Goal: Task Accomplishment & Management: Complete application form

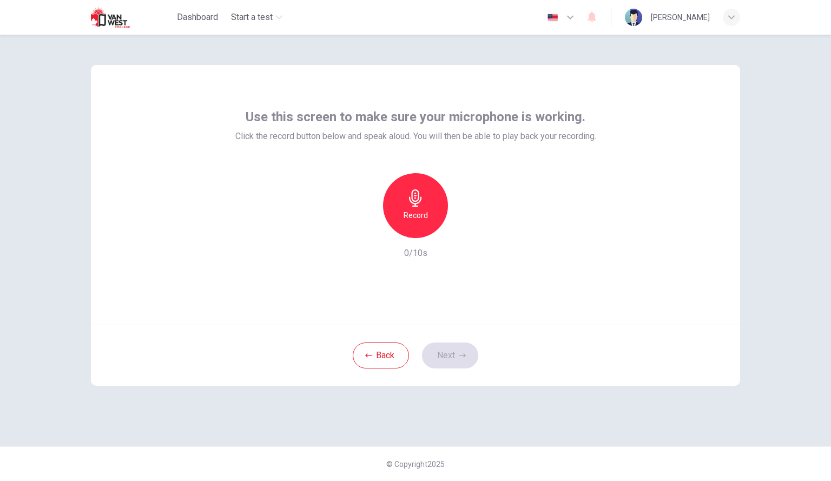
click at [112, 9] on img at bounding box center [119, 17] width 57 height 22
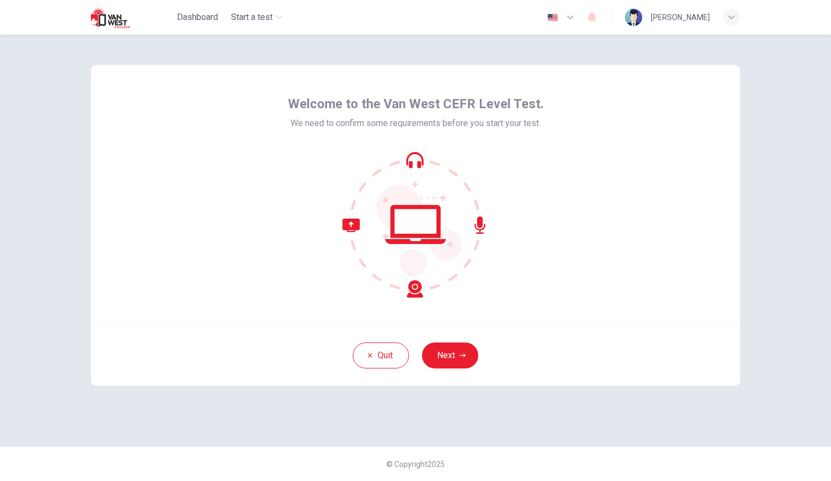
click at [439, 149] on div "Welcome to the Van West CEFR Level Test. We need to confirm some requirements b…" at bounding box center [416, 196] width 256 height 202
click at [448, 357] on button "Next" at bounding box center [450, 356] width 56 height 26
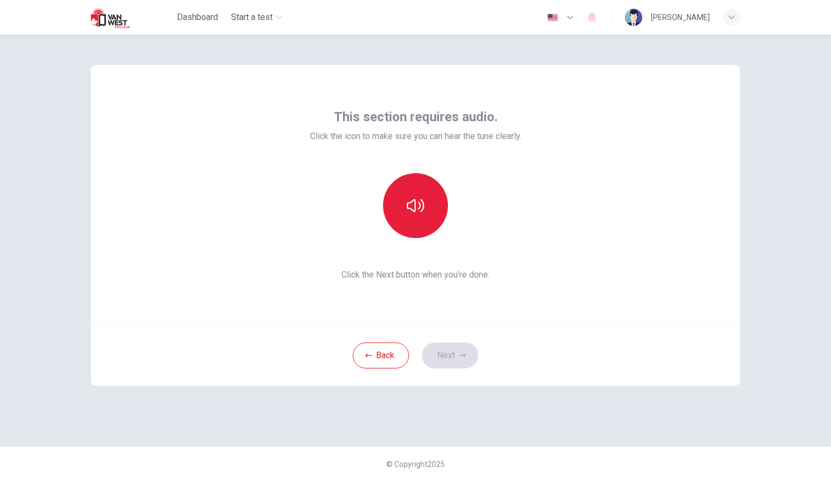
click at [435, 220] on button "button" at bounding box center [415, 205] width 65 height 65
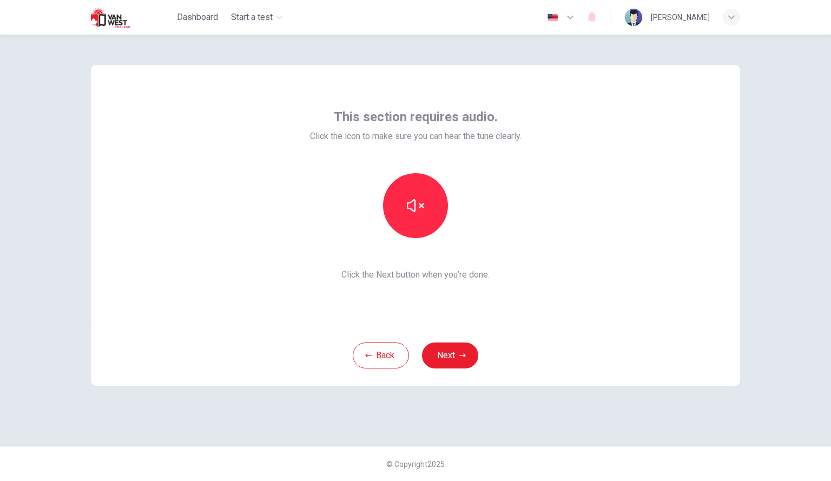
click at [560, 420] on div "This section requires audio. Click the icon to make sure you can hear the tune …" at bounding box center [416, 241] width 684 height 412
click at [462, 360] on button "Next" at bounding box center [450, 356] width 56 height 26
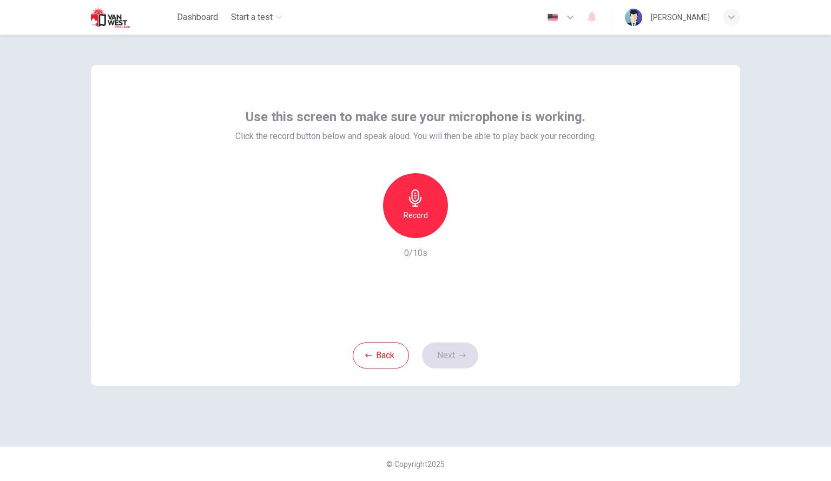
click at [416, 206] on icon "button" at bounding box center [415, 197] width 12 height 17
click at [464, 231] on icon "button" at bounding box center [466, 229] width 5 height 6
click at [365, 230] on icon "button" at bounding box center [366, 229] width 6 height 6
click at [411, 213] on h6 "Record" at bounding box center [416, 215] width 24 height 13
click at [463, 226] on icon "button" at bounding box center [465, 229] width 11 height 11
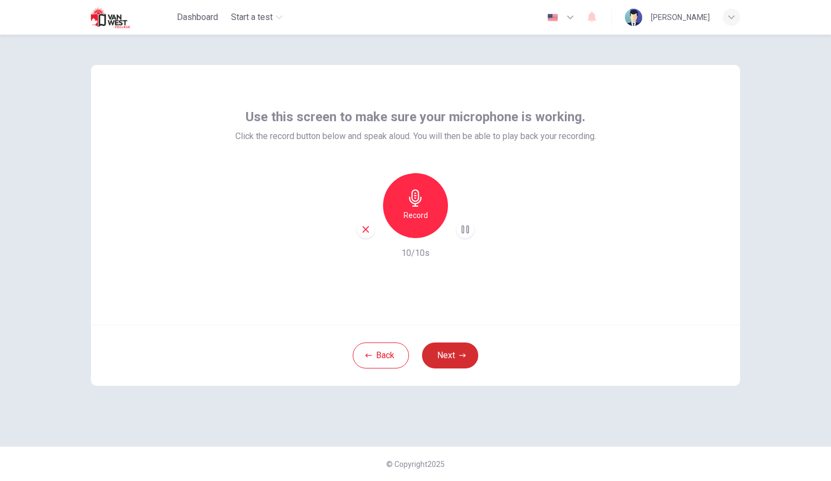
click at [458, 350] on button "Next" at bounding box center [450, 356] width 56 height 26
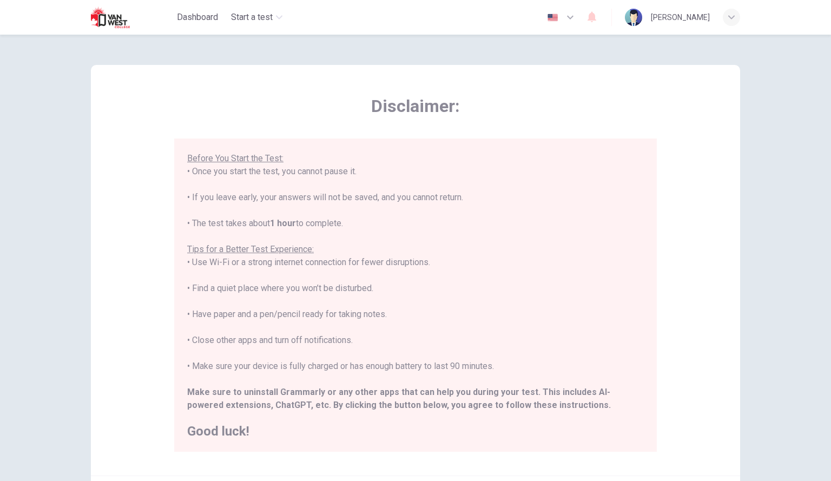
scroll to position [121, 0]
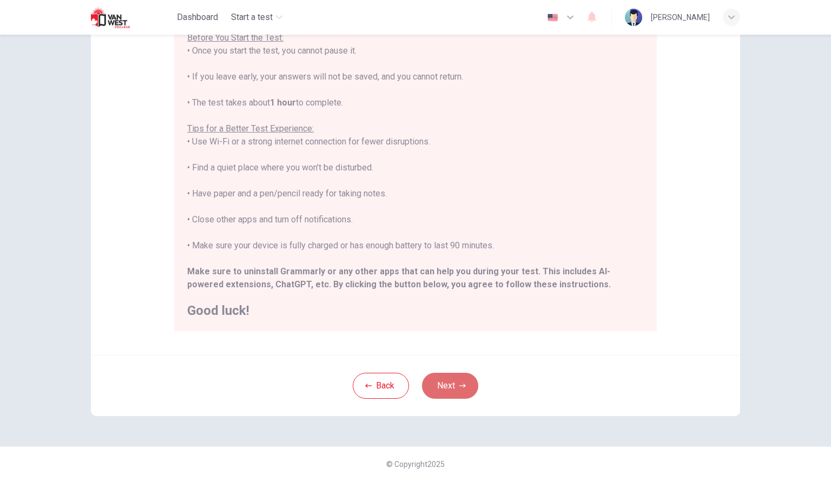
click at [444, 385] on button "Next" at bounding box center [450, 386] width 56 height 26
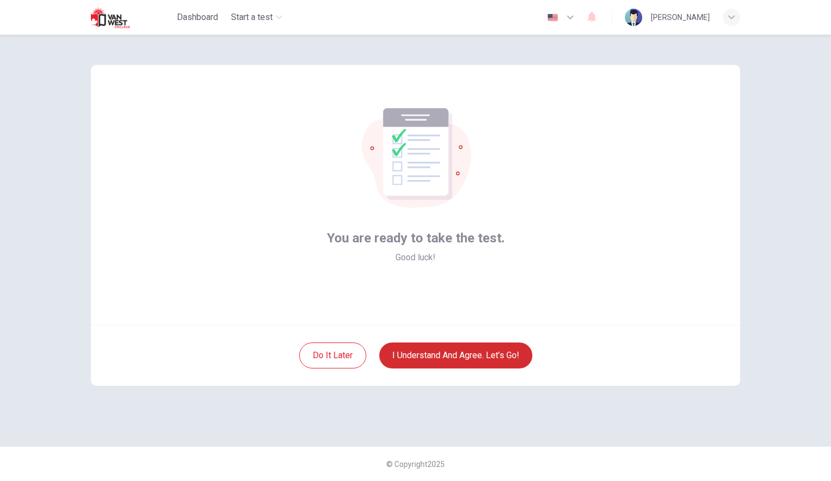
scroll to position [0, 0]
click at [444, 385] on div "Do it later I understand and agree. Let’s go!" at bounding box center [416, 355] width 650 height 61
click at [451, 352] on button "I understand and agree. Let’s go!" at bounding box center [455, 356] width 153 height 26
click at [450, 352] on button "I understand and agree. Let’s go!" at bounding box center [455, 356] width 153 height 26
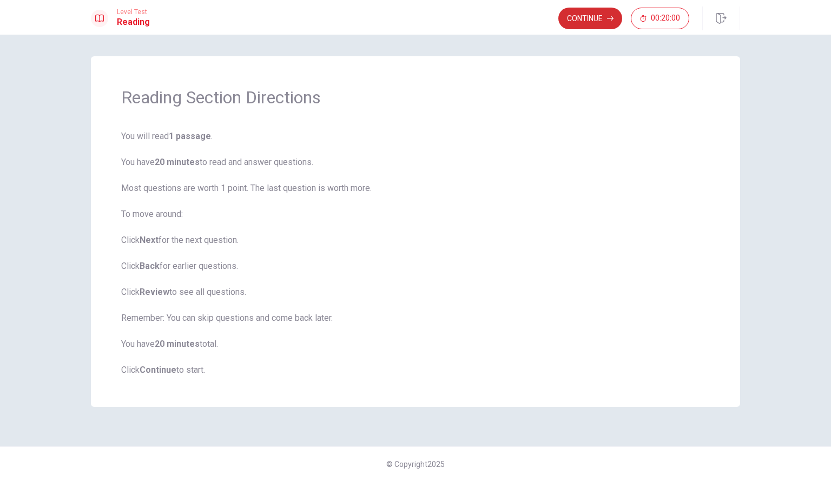
click at [573, 16] on button "Continue" at bounding box center [591, 19] width 64 height 22
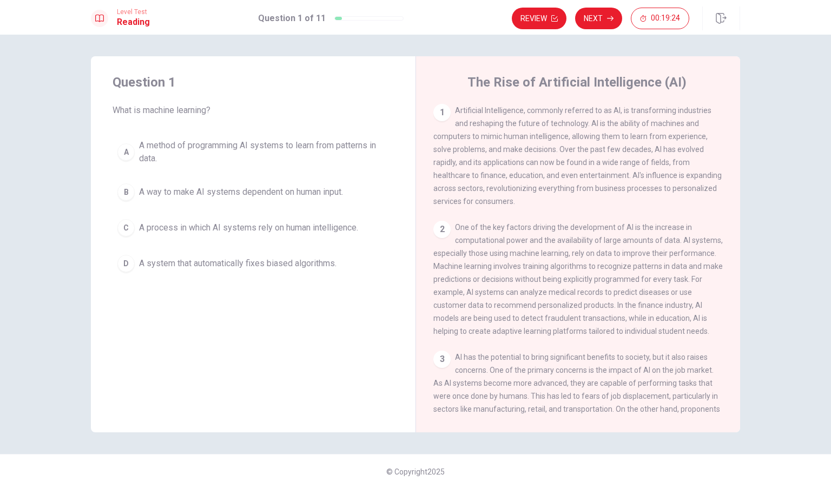
click at [125, 224] on div "C" at bounding box center [125, 227] width 17 height 17
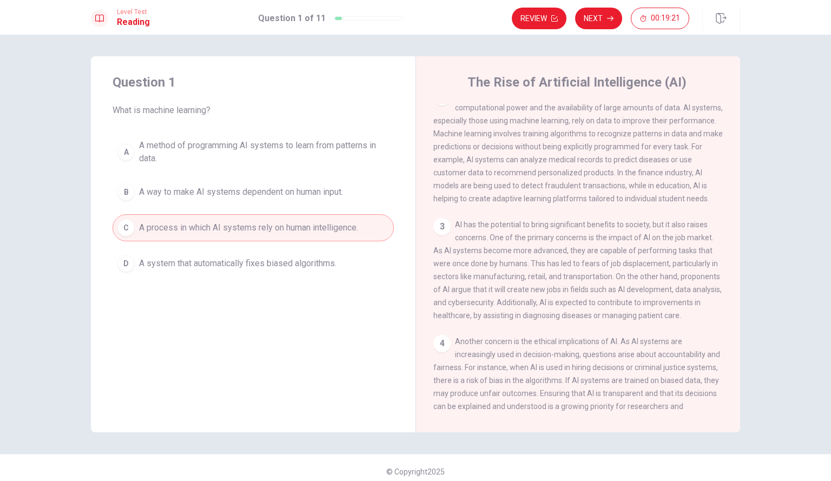
scroll to position [322, 0]
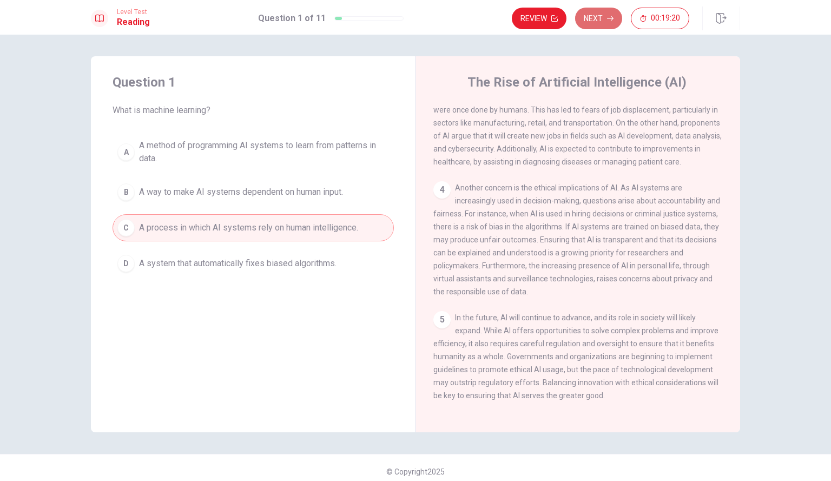
click at [588, 14] on button "Next" at bounding box center [598, 19] width 47 height 22
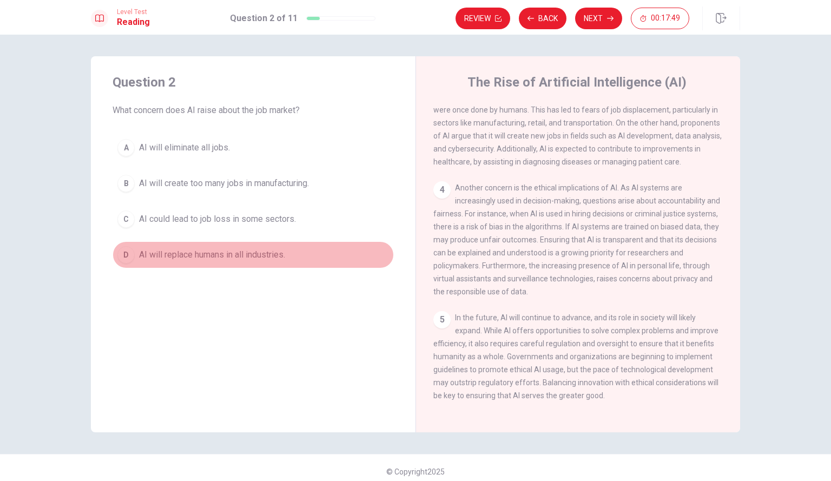
click at [122, 252] on div "D" at bounding box center [125, 254] width 17 height 17
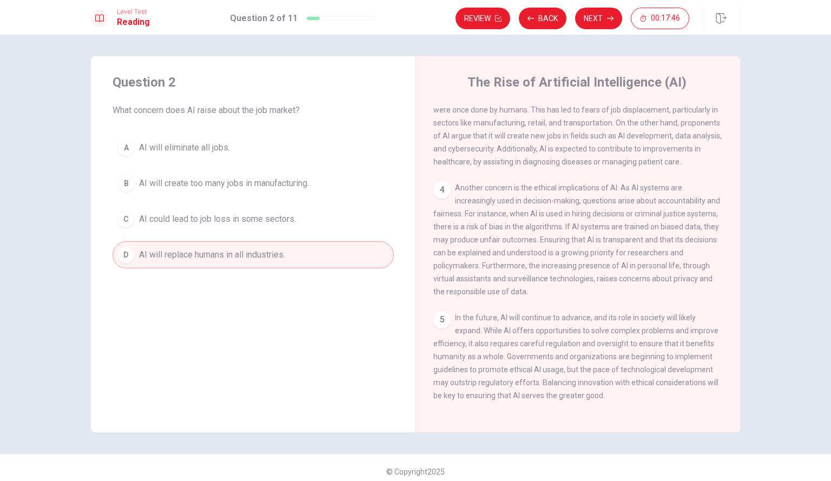
click at [607, 30] on div "Level Test Reading Question 2 of 11 Review Back Next 00:17:46" at bounding box center [415, 17] width 831 height 35
click at [593, 21] on button "Next" at bounding box center [598, 19] width 47 height 22
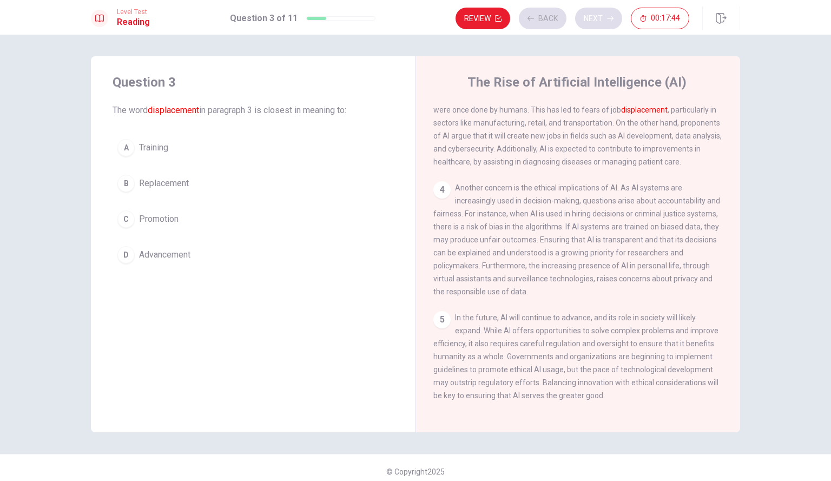
scroll to position [256, 0]
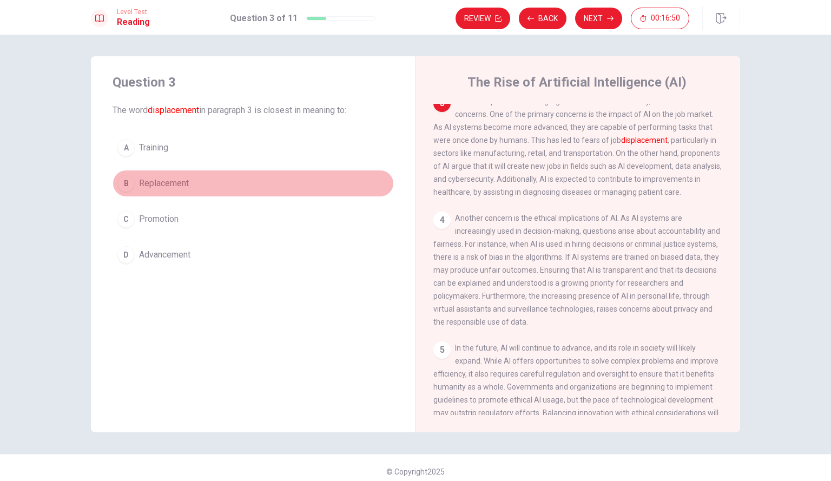
click at [149, 175] on button "B Replacement" at bounding box center [253, 183] width 281 height 27
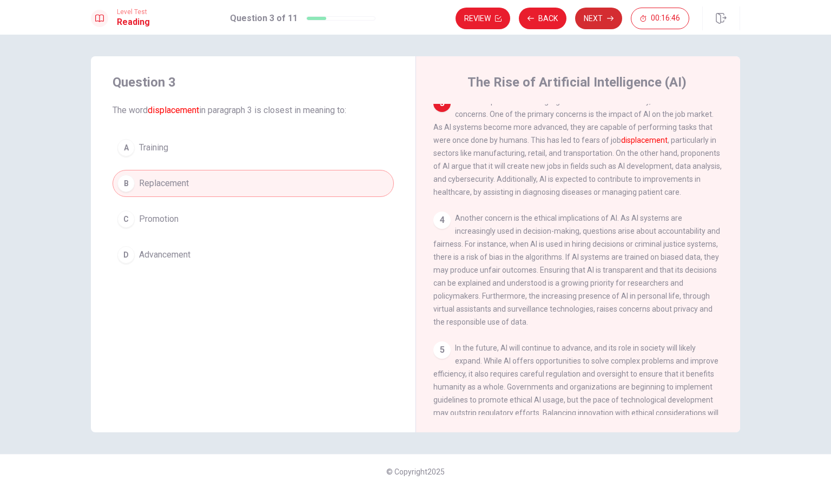
click at [609, 17] on icon "button" at bounding box center [610, 18] width 6 height 6
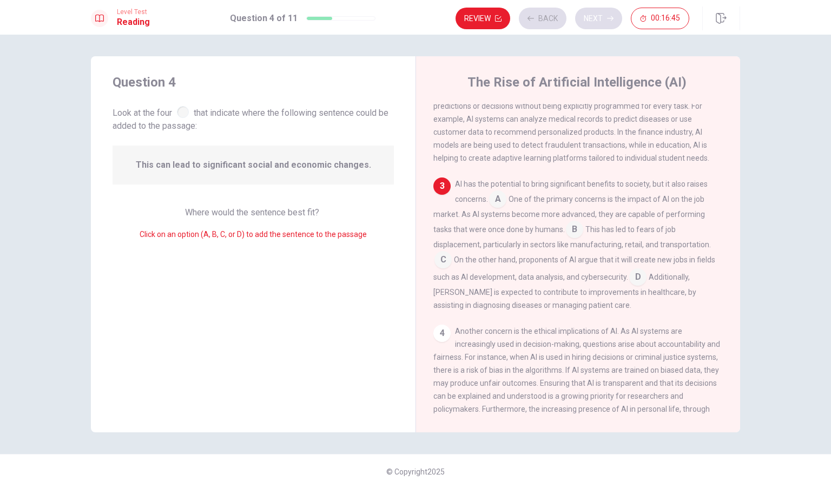
scroll to position [187, 0]
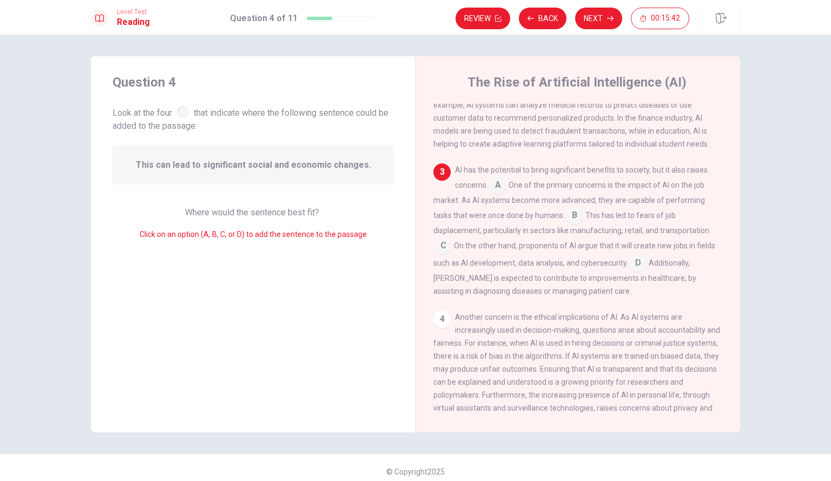
click at [501, 195] on input at bounding box center [497, 186] width 17 height 17
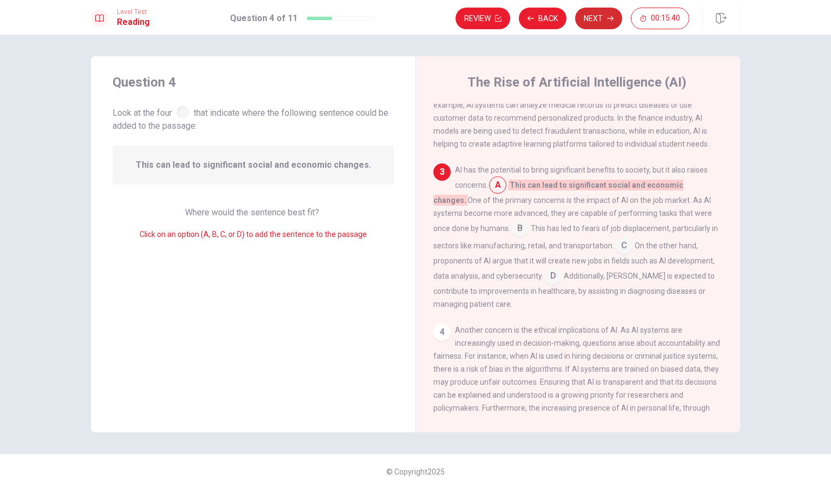
click at [593, 12] on button "Next" at bounding box center [598, 19] width 47 height 22
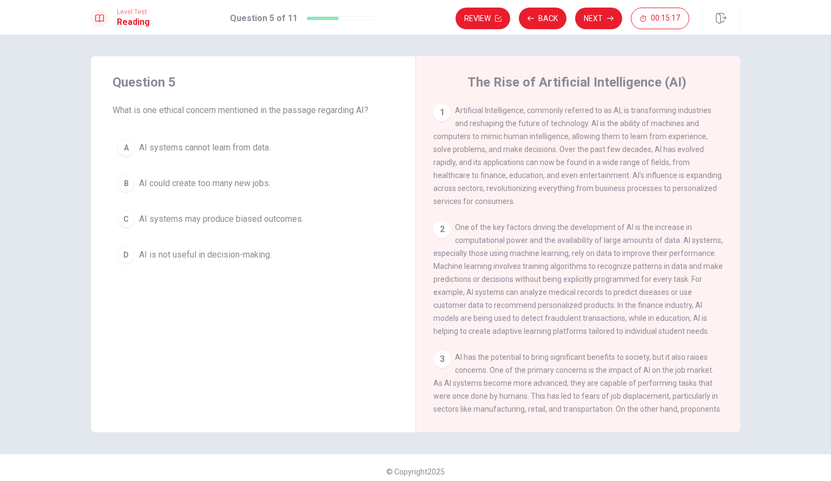
drag, startPoint x: 371, startPoint y: 160, endPoint x: 361, endPoint y: 243, distance: 82.9
click at [361, 243] on div "A AI systems cannot learn from data. B AI could create too many new jobs. C AI …" at bounding box center [253, 201] width 281 height 134
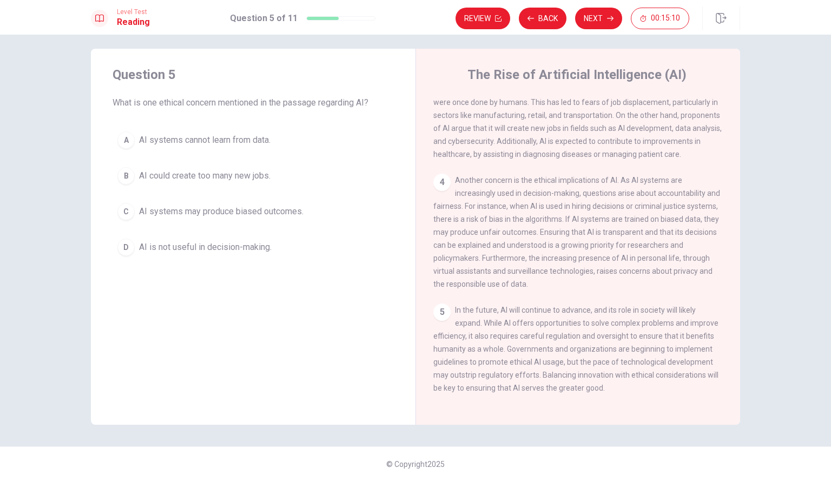
scroll to position [8, 0]
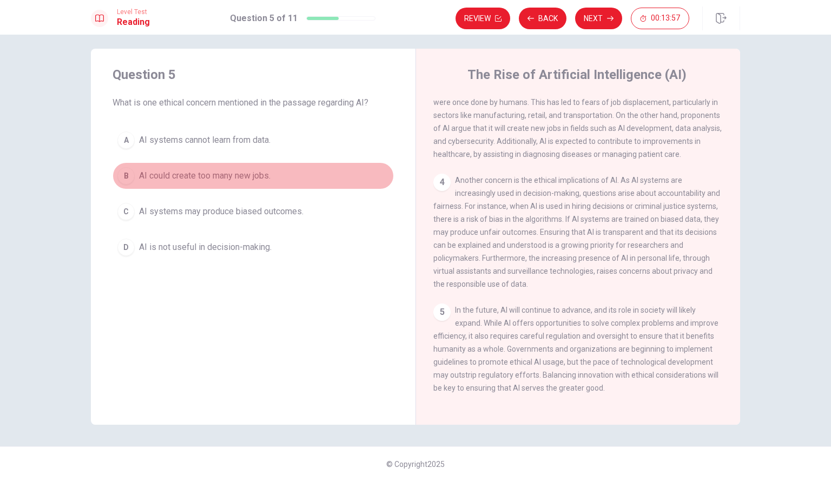
click at [139, 167] on button "B AI could create too many new jobs." at bounding box center [253, 175] width 281 height 27
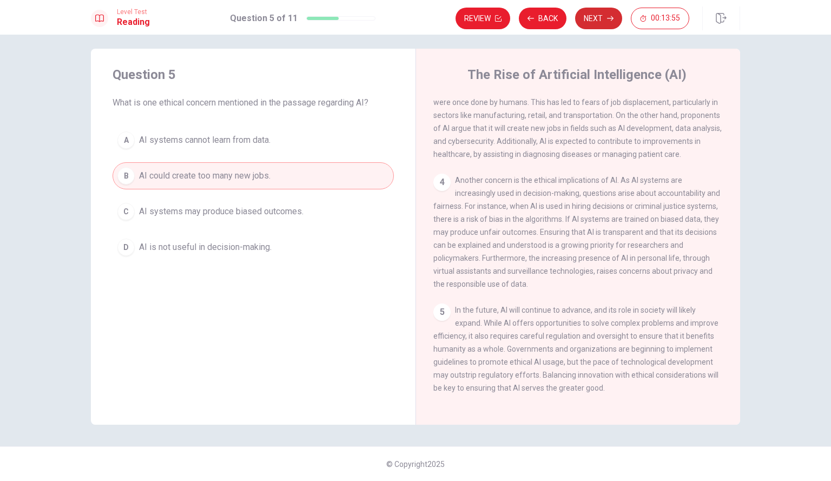
click at [601, 13] on button "Next" at bounding box center [598, 19] width 47 height 22
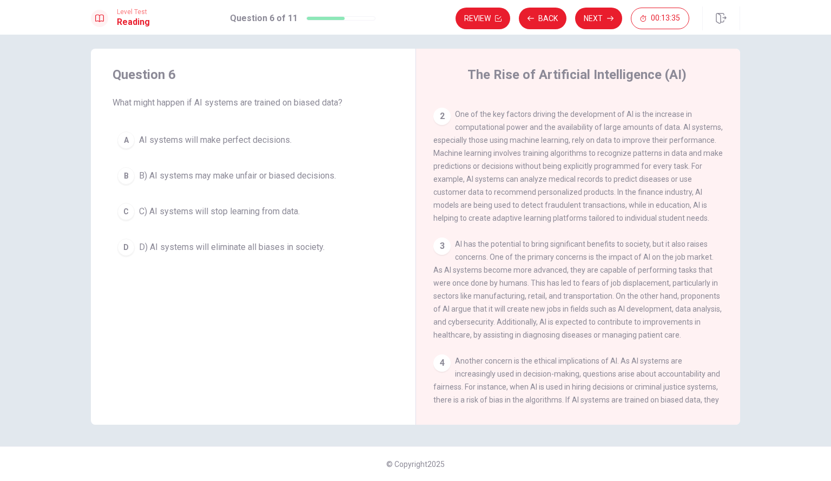
scroll to position [106, 0]
click at [336, 178] on button "B B) AI systems may make unfair or biased decisions." at bounding box center [253, 175] width 281 height 27
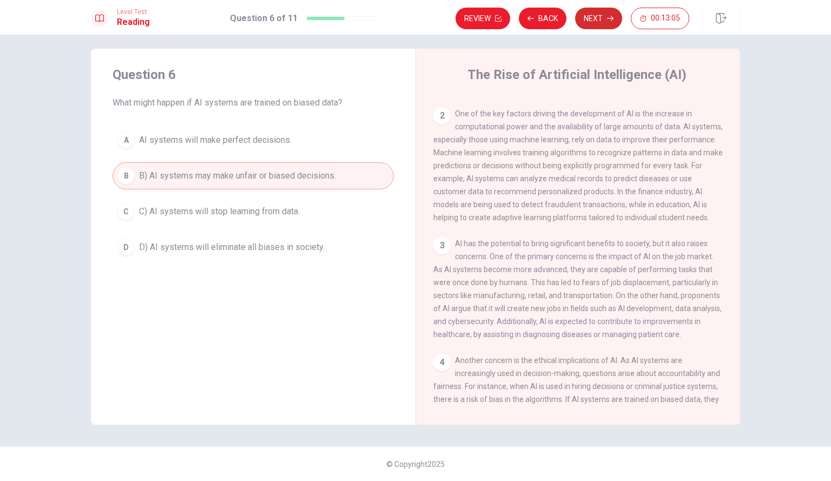
click at [594, 16] on button "Next" at bounding box center [598, 19] width 47 height 22
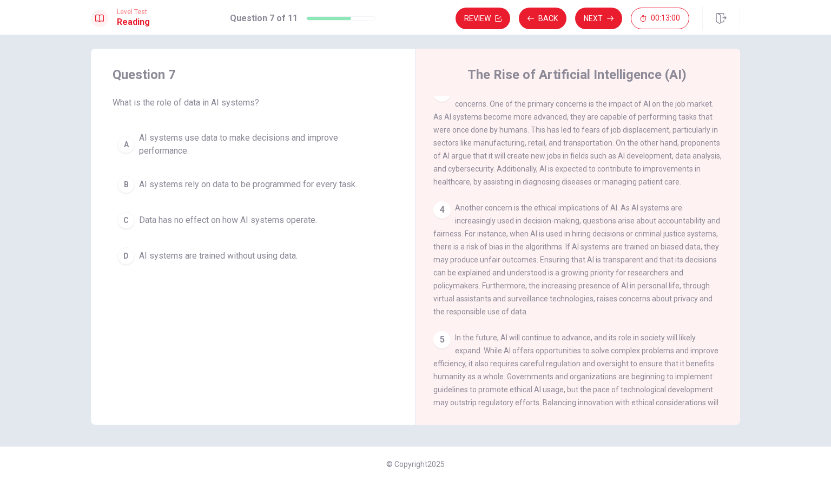
scroll to position [322, 0]
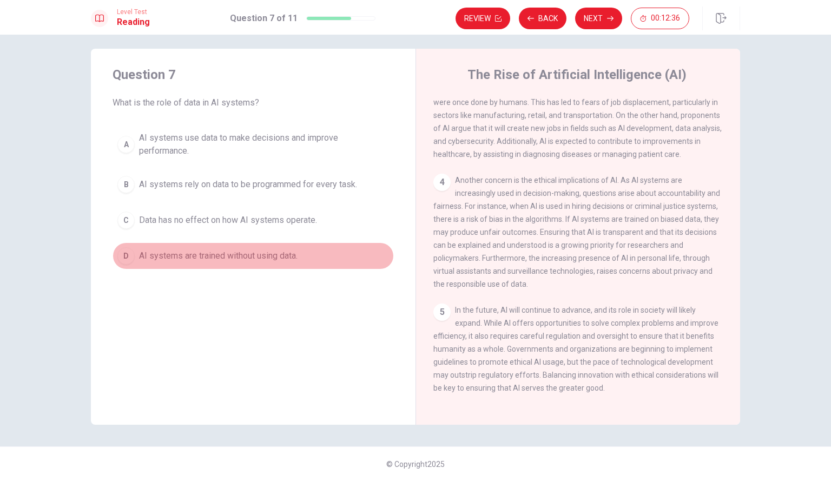
click at [231, 263] on button "D AI systems are trained without using data." at bounding box center [253, 256] width 281 height 27
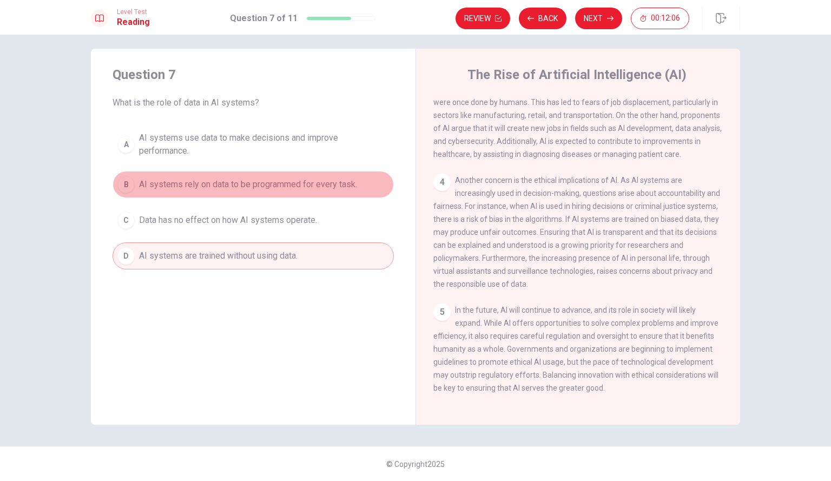
click at [230, 181] on span "AI systems rely on data to be programmed for every task." at bounding box center [248, 184] width 218 height 13
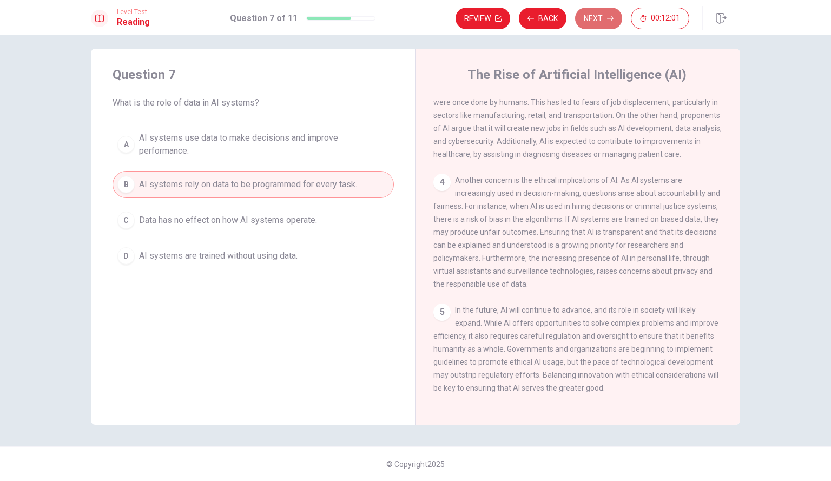
click at [605, 15] on button "Next" at bounding box center [598, 19] width 47 height 22
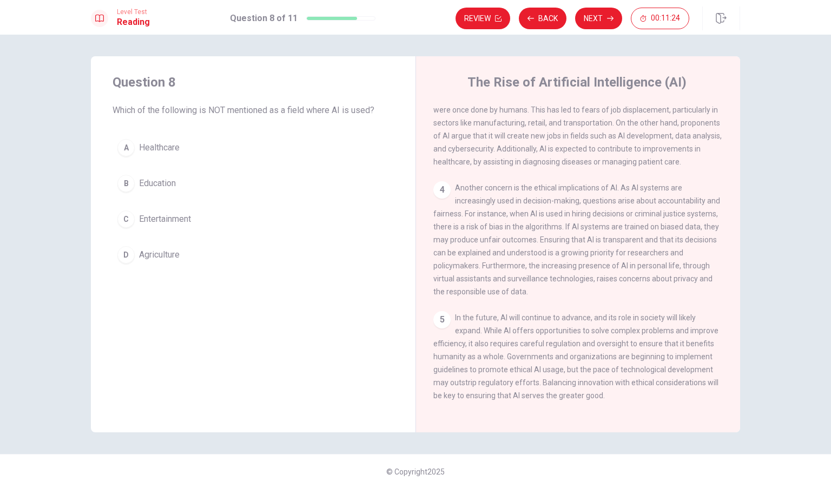
scroll to position [0, 0]
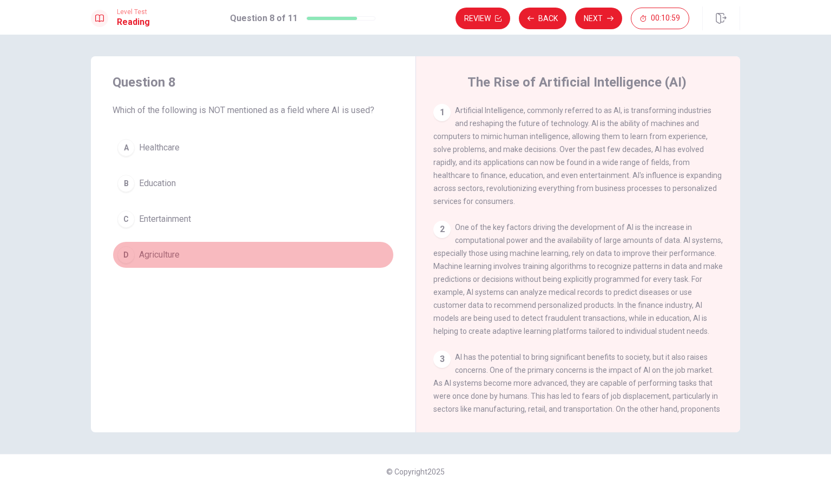
click at [163, 257] on span "Agriculture" at bounding box center [159, 254] width 41 height 13
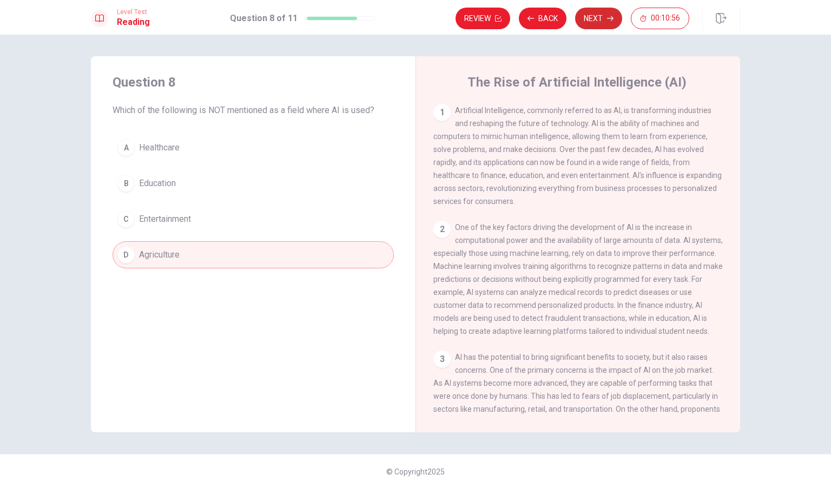
click at [600, 15] on button "Next" at bounding box center [598, 19] width 47 height 22
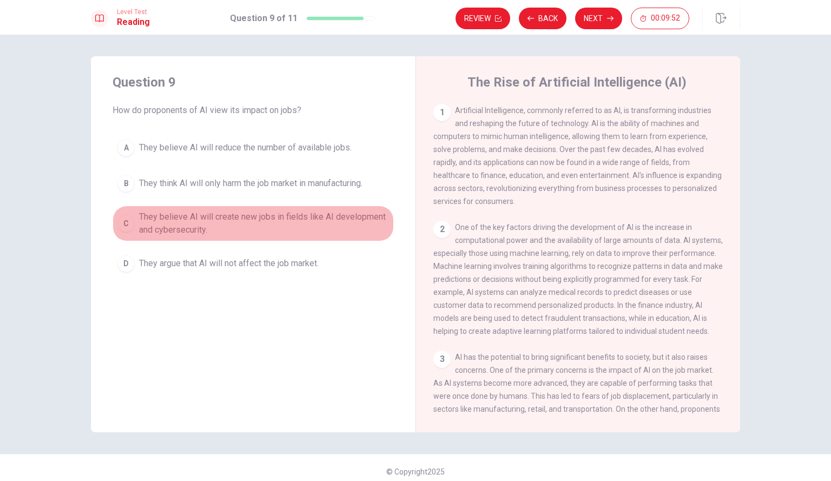
click at [192, 234] on span "They believe AI will create new jobs in fields like AI development and cybersec…" at bounding box center [264, 224] width 250 height 26
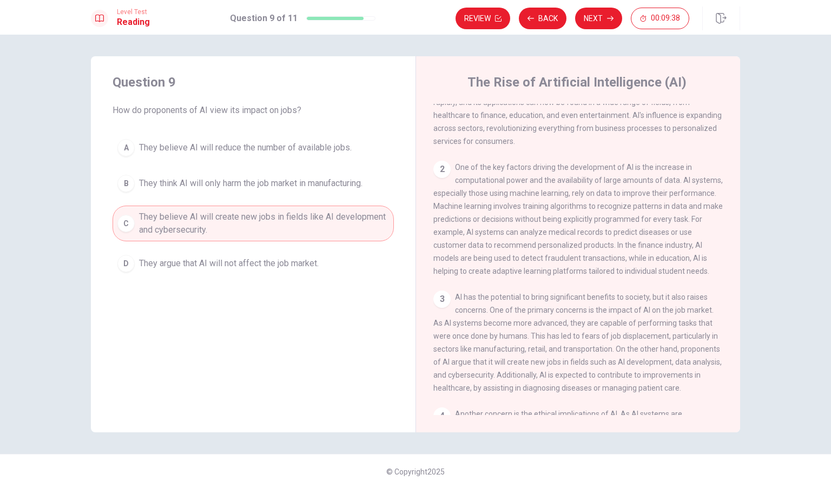
scroll to position [322, 0]
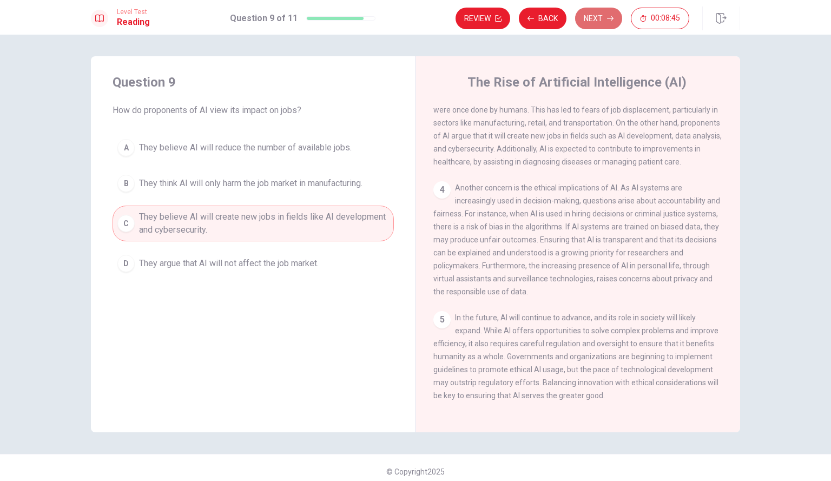
click at [613, 9] on button "Next" at bounding box center [598, 19] width 47 height 22
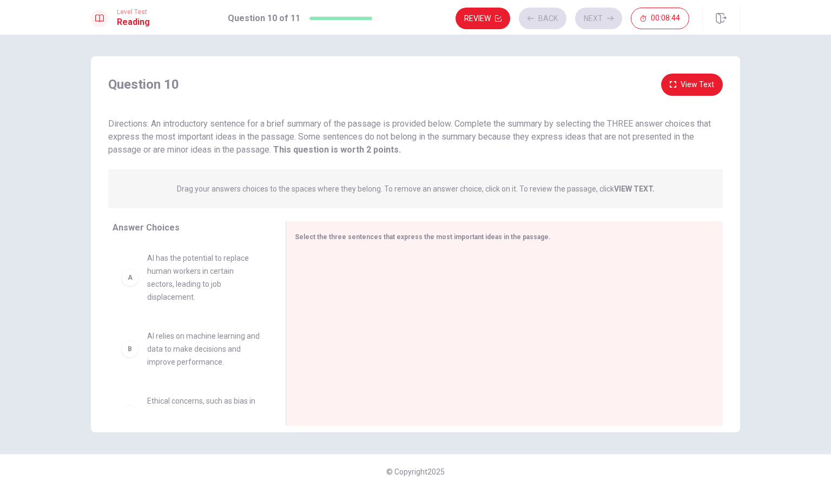
click at [396, 107] on div "Question 10 View Text Directions: An introductory sentence for a brief summary …" at bounding box center [416, 115] width 650 height 83
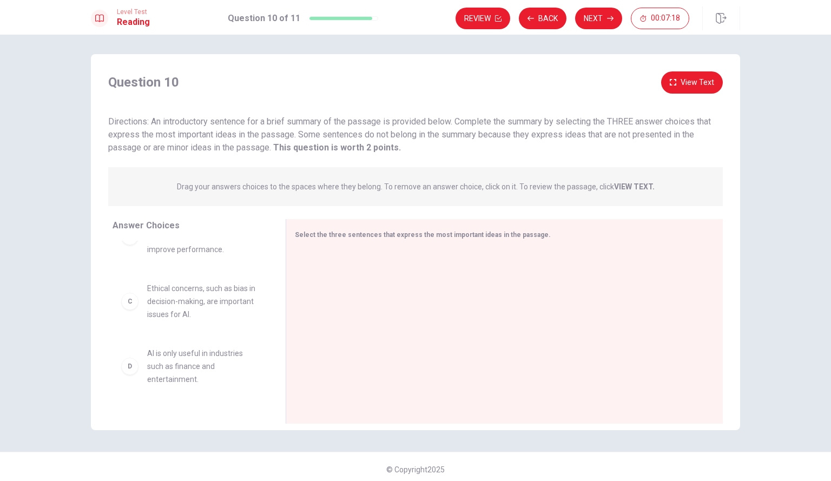
scroll to position [110, 0]
click at [147, 315] on span "Ethical concerns, such as bias in decision-making, are important issues for AI." at bounding box center [203, 302] width 113 height 39
click at [125, 301] on div "C" at bounding box center [129, 301] width 17 height 17
drag, startPoint x: 127, startPoint y: 303, endPoint x: 120, endPoint y: 311, distance: 10.4
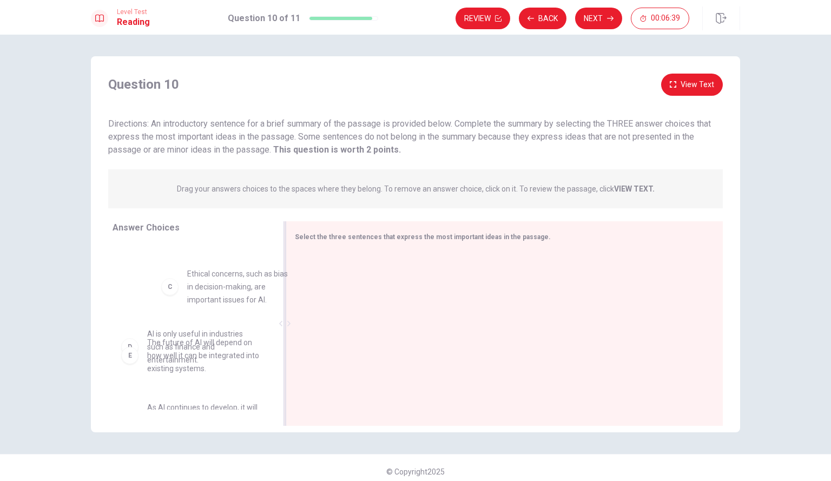
scroll to position [122, 0]
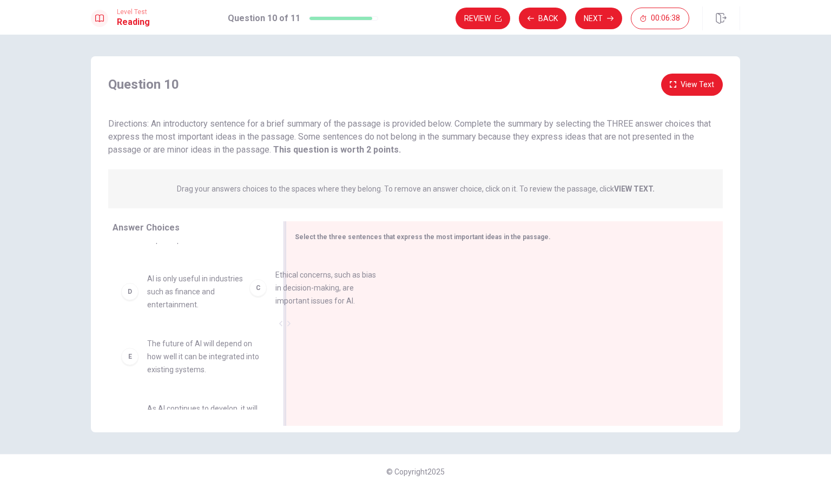
drag, startPoint x: 180, startPoint y: 293, endPoint x: 317, endPoint y: 291, distance: 137.0
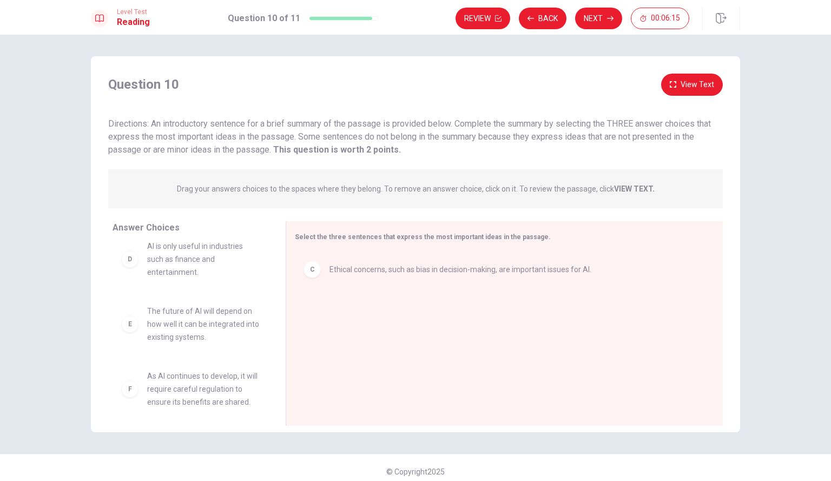
scroll to position [162, 0]
click at [258, 329] on div "E The future of AI will depend on how well it can be integrated into existing s…" at bounding box center [191, 317] width 156 height 56
click at [237, 358] on div "F As AI continues to develop, it will require careful regulation to ensure its …" at bounding box center [191, 381] width 156 height 56
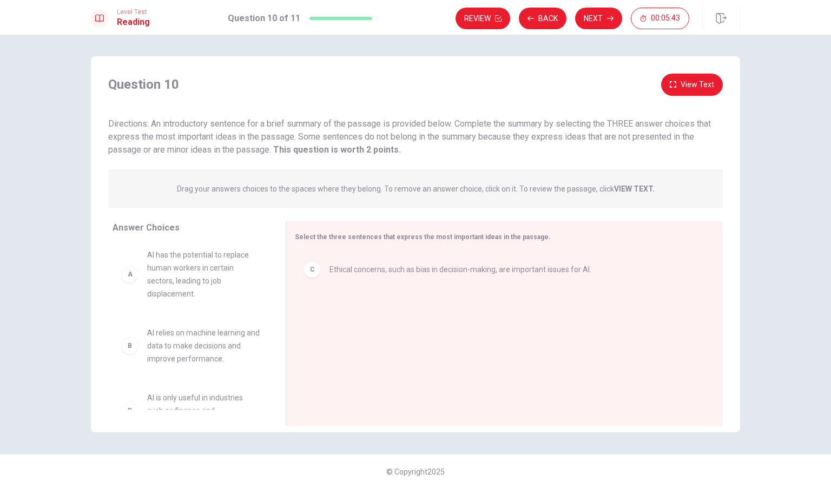
scroll to position [0, 0]
drag, startPoint x: 205, startPoint y: 353, endPoint x: 339, endPoint y: 305, distance: 142.6
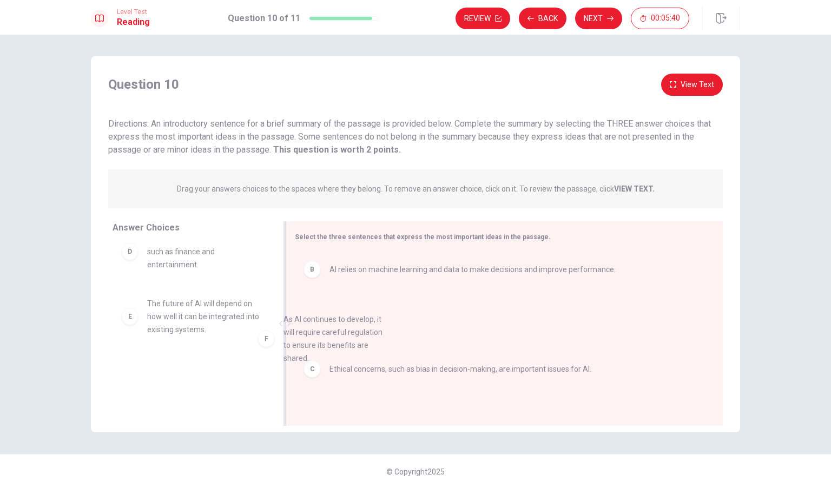
drag, startPoint x: 185, startPoint y: 390, endPoint x: 363, endPoint y: 333, distance: 186.3
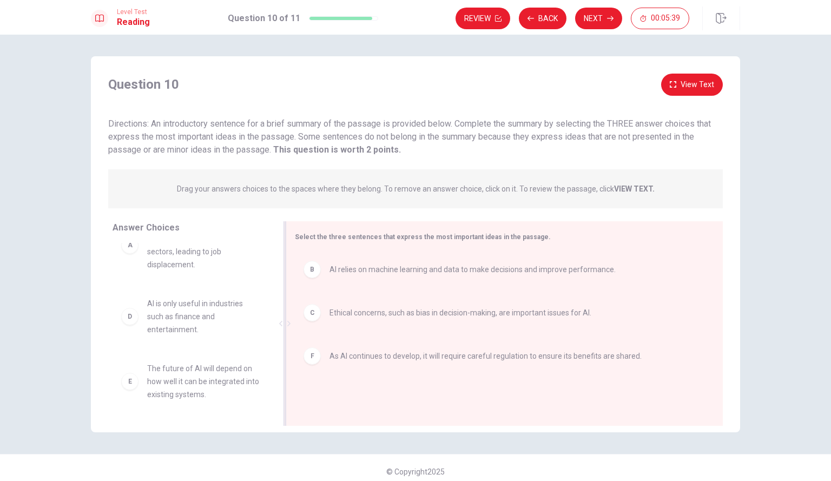
scroll to position [32, 0]
click at [704, 90] on button "View Text" at bounding box center [692, 85] width 62 height 22
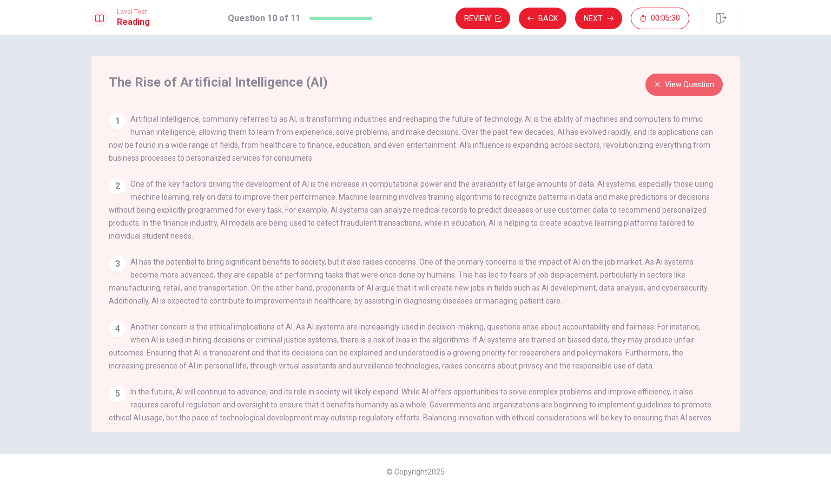
click at [683, 89] on button "View Question" at bounding box center [684, 85] width 77 height 22
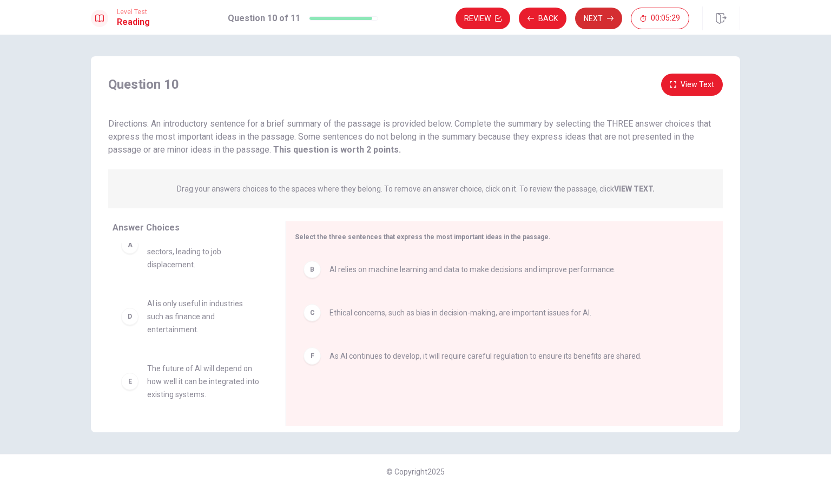
click at [598, 18] on button "Next" at bounding box center [598, 19] width 47 height 22
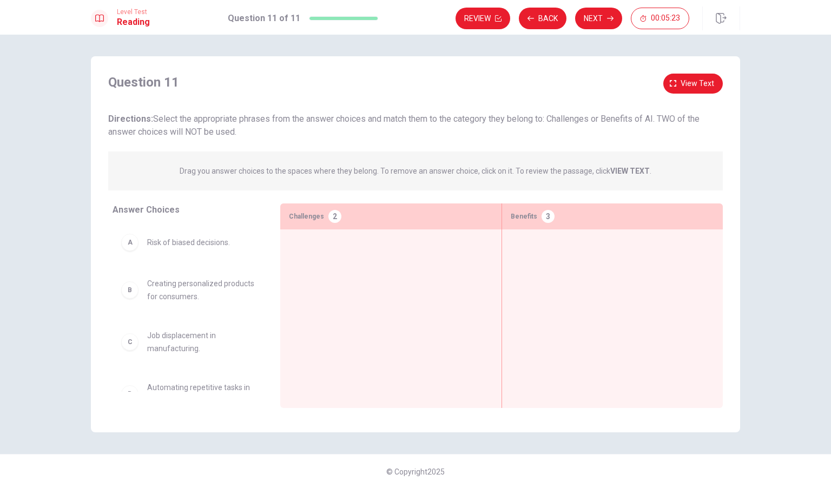
click at [273, 144] on div "Question 11 View text Directions: Select the appropriate phrases from the answe…" at bounding box center [416, 244] width 650 height 340
click at [298, 141] on div "Question 11 View text Directions: Select the appropriate phrases from the answe…" at bounding box center [416, 244] width 650 height 340
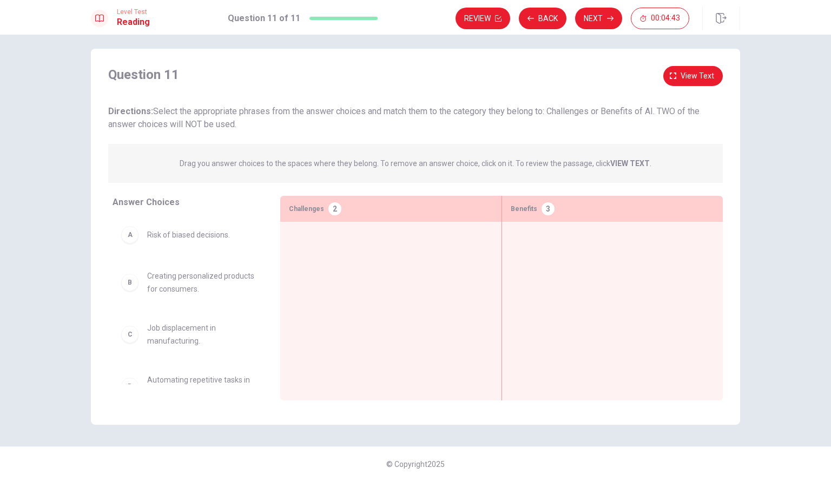
scroll to position [0, 0]
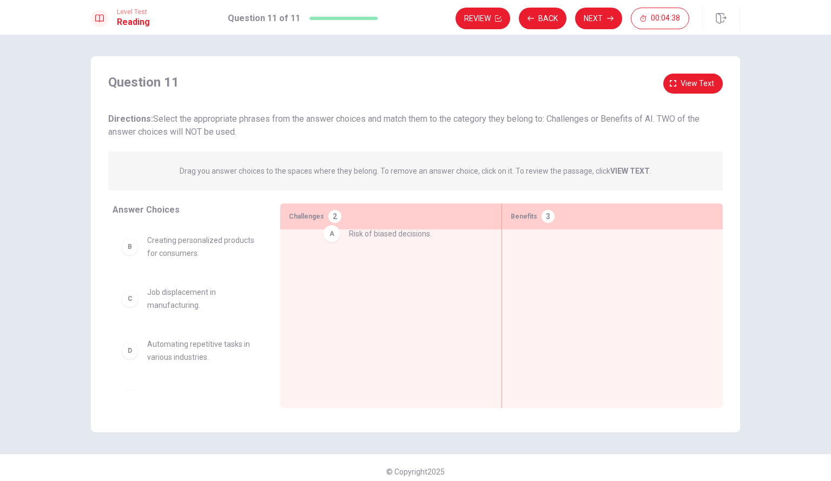
drag, startPoint x: 136, startPoint y: 247, endPoint x: 348, endPoint y: 245, distance: 211.7
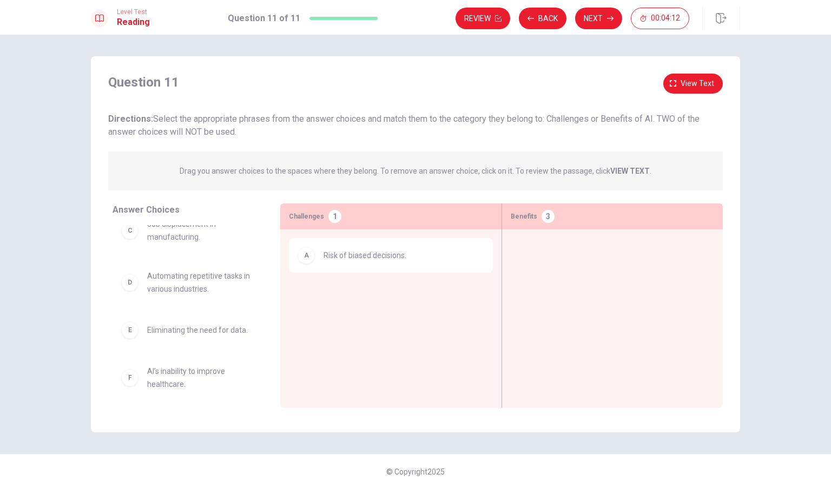
scroll to position [69, 0]
drag, startPoint x: 173, startPoint y: 273, endPoint x: 579, endPoint y: 263, distance: 406.1
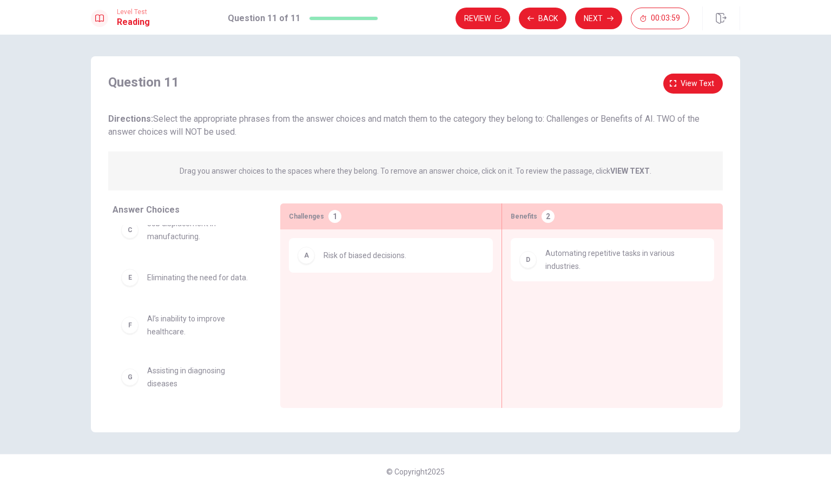
drag, startPoint x: 579, startPoint y: 263, endPoint x: 323, endPoint y: 286, distance: 257.7
click at [323, 286] on div "Answer Choices B Creating personalized products for consumers. C Job displaceme…" at bounding box center [416, 309] width 650 height 210
drag, startPoint x: 194, startPoint y: 289, endPoint x: 263, endPoint y: 264, distance: 73.6
click at [263, 264] on div "B Creating personalized products for consumers. C Job displacement in manufactu…" at bounding box center [192, 308] width 159 height 167
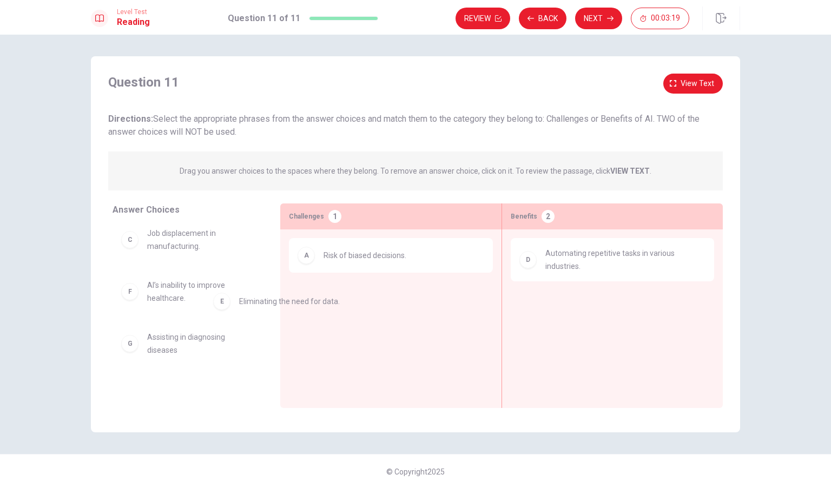
drag, startPoint x: 233, startPoint y: 278, endPoint x: 343, endPoint y: 293, distance: 110.4
drag, startPoint x: 219, startPoint y: 286, endPoint x: 381, endPoint y: 293, distance: 162.0
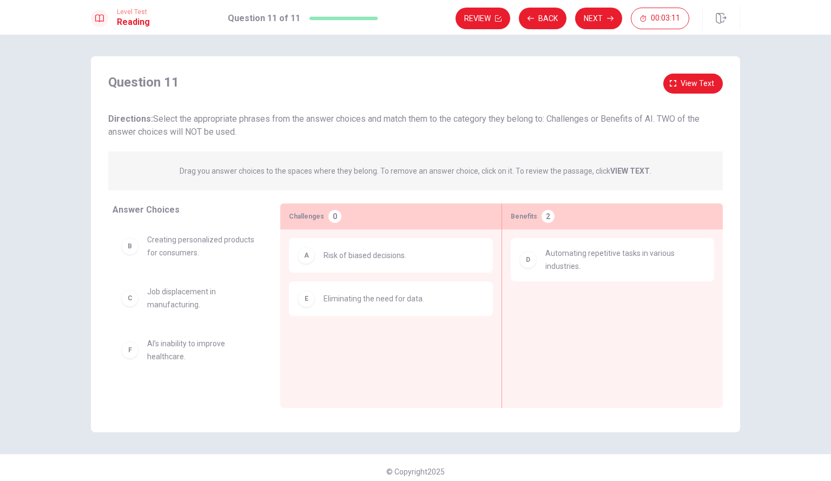
scroll to position [0, 0]
drag, startPoint x: 195, startPoint y: 245, endPoint x: 676, endPoint y: 314, distance: 485.6
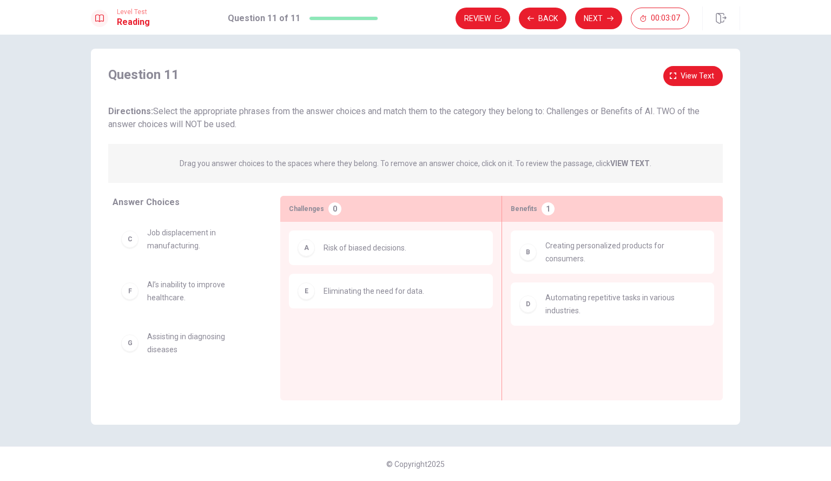
scroll to position [7, 0]
drag, startPoint x: 172, startPoint y: 346, endPoint x: 561, endPoint y: 349, distance: 389.2
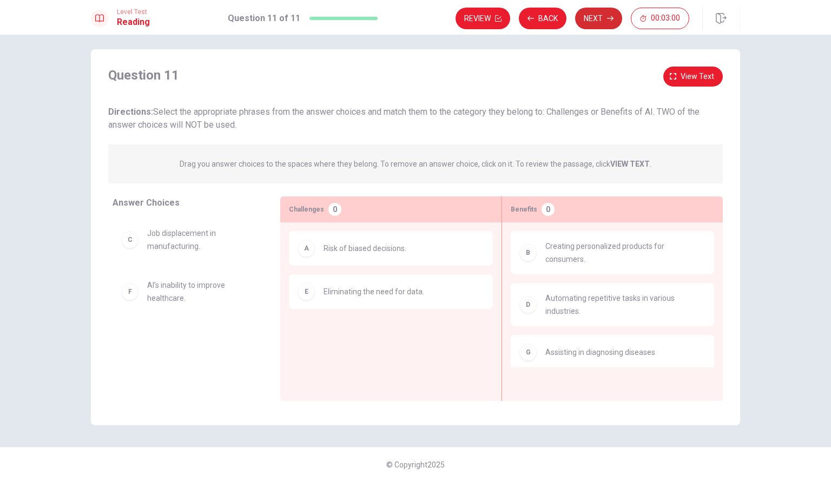
click at [593, 19] on button "Next" at bounding box center [598, 19] width 47 height 22
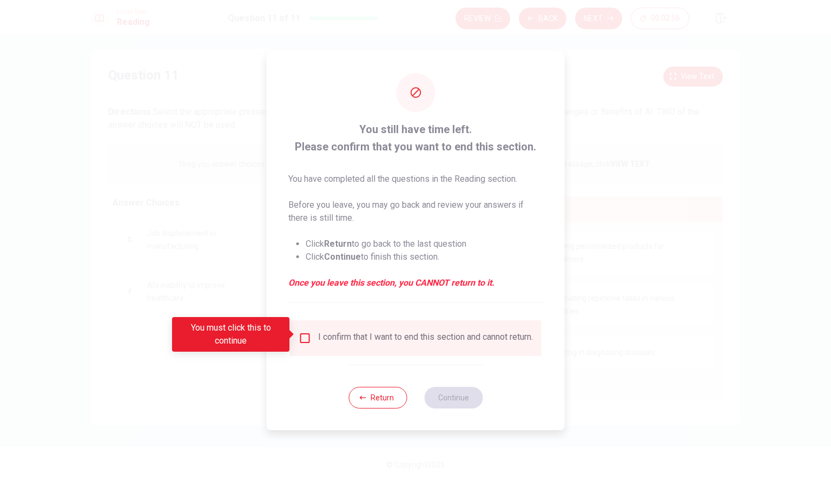
click at [311, 335] on div "I confirm that I want to end this section and cannot return." at bounding box center [416, 338] width 234 height 13
click at [307, 336] on input "You must click this to continue" at bounding box center [305, 338] width 13 height 13
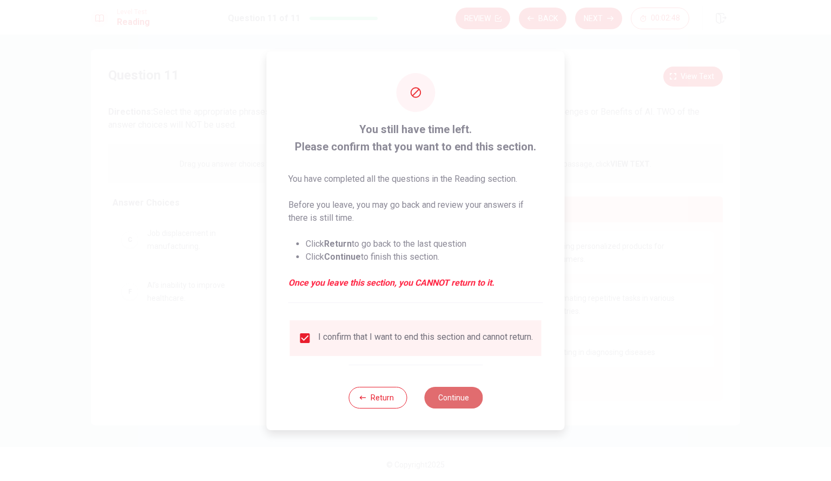
click at [449, 399] on button "Continue" at bounding box center [453, 398] width 58 height 22
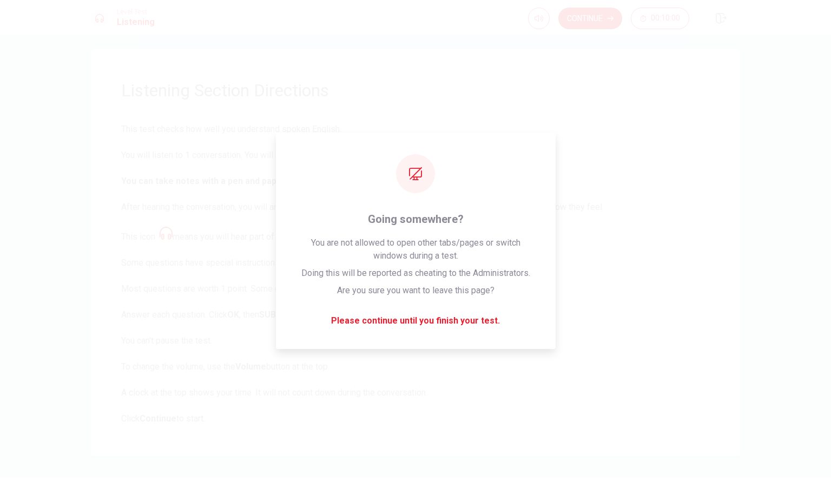
click at [611, 390] on span "This test checks how well you understand spoken English. You will listen to 1 c…" at bounding box center [415, 274] width 589 height 303
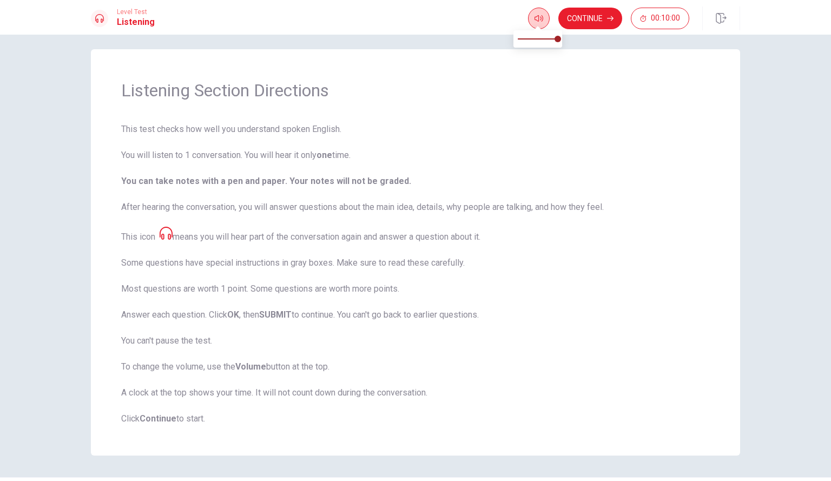
click at [540, 19] on icon "button" at bounding box center [539, 18] width 9 height 6
click at [541, 19] on icon "button" at bounding box center [539, 18] width 9 height 6
click at [602, 26] on button "Continue" at bounding box center [591, 19] width 64 height 22
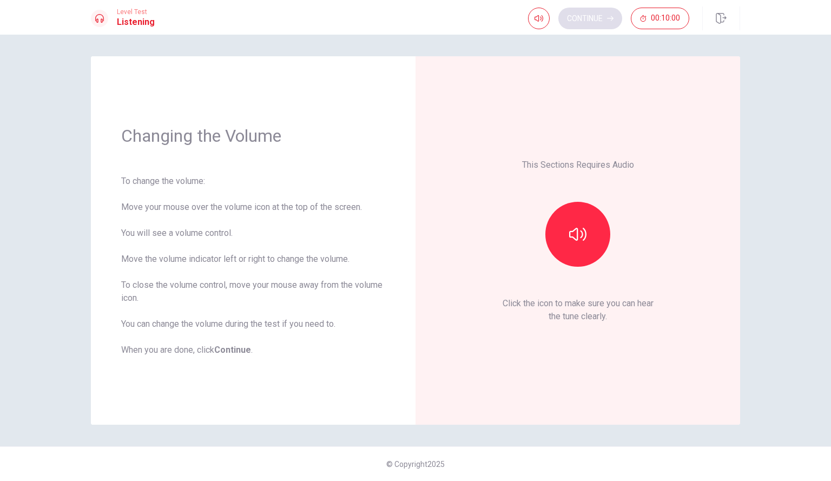
scroll to position [0, 0]
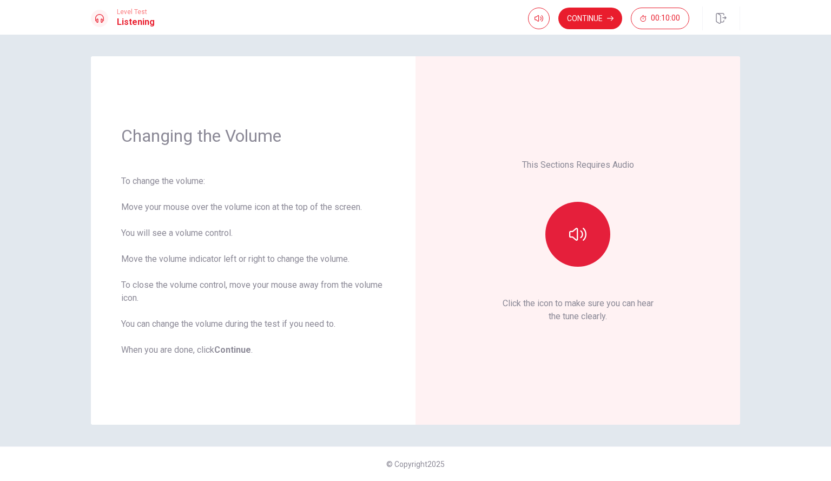
click at [572, 232] on icon "button" at bounding box center [577, 234] width 17 height 13
click at [606, 415] on div "This Sections Requires Audio Click the icon to make sure you can hear the tune …" at bounding box center [578, 240] width 325 height 369
click at [578, 14] on button "Continue" at bounding box center [591, 19] width 64 height 22
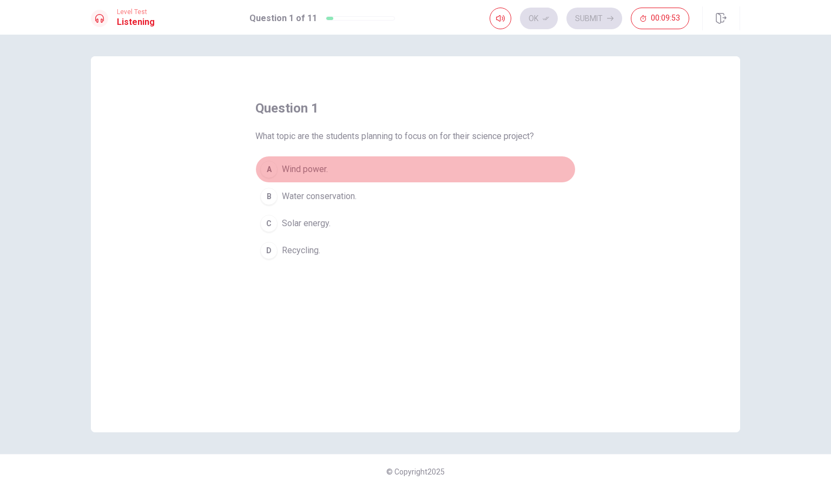
click at [268, 166] on div "A" at bounding box center [268, 169] width 17 height 17
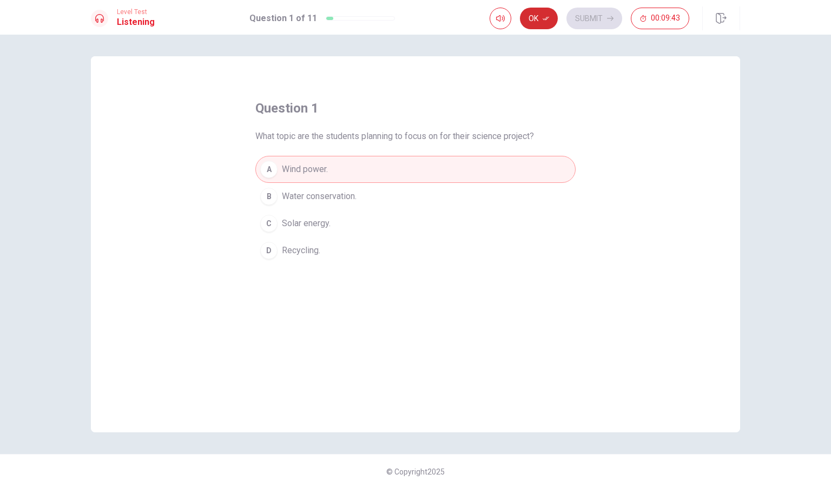
click at [552, 16] on button "Ok" at bounding box center [539, 19] width 38 height 22
click at [601, 19] on button "Submit" at bounding box center [595, 19] width 56 height 22
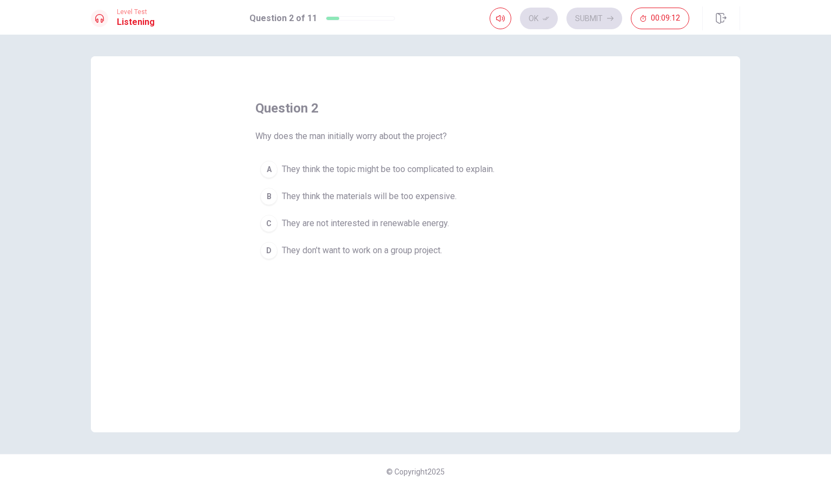
click at [385, 166] on span "They think the topic might be too complicated to explain." at bounding box center [388, 169] width 213 height 13
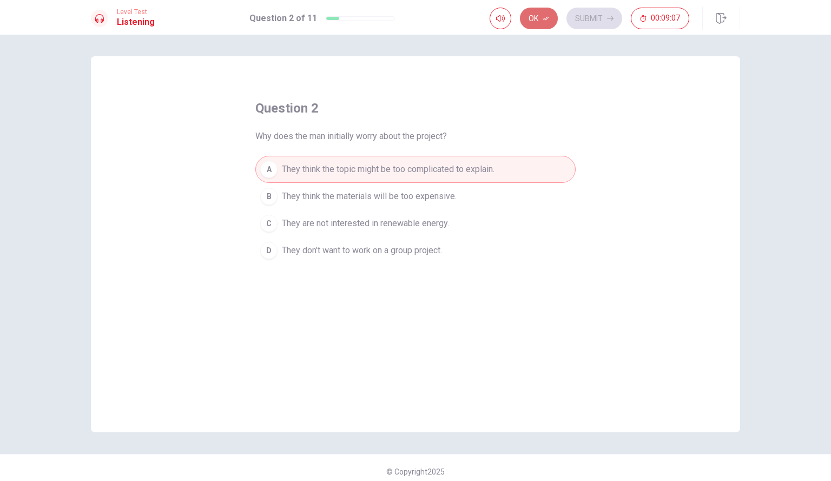
click at [553, 16] on button "Ok" at bounding box center [539, 19] width 38 height 22
click at [596, 14] on button "Submit" at bounding box center [595, 19] width 56 height 22
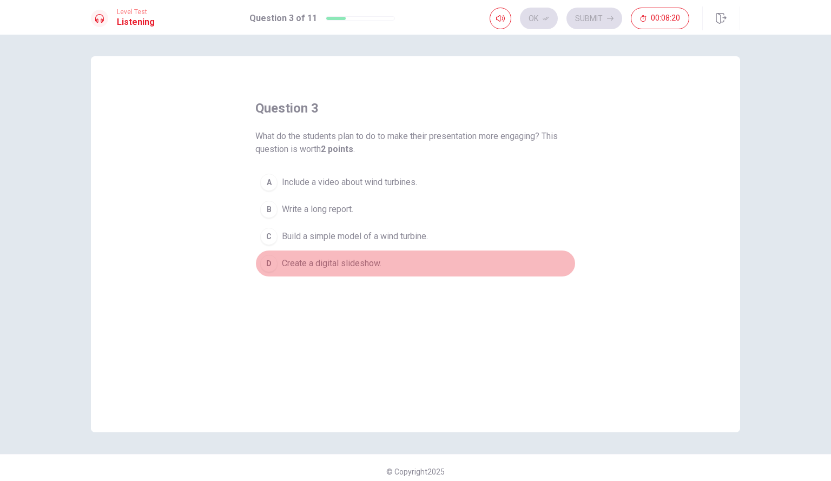
click at [337, 272] on button "D Create a digital slideshow." at bounding box center [415, 263] width 320 height 27
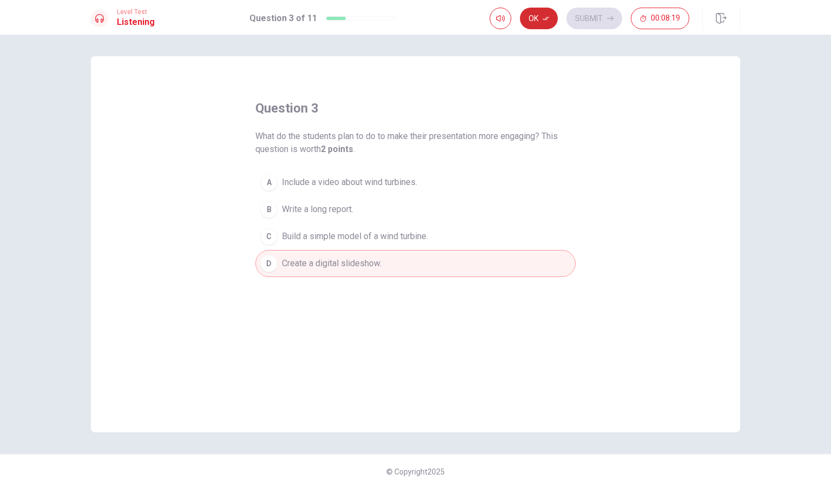
click at [557, 19] on button "Ok" at bounding box center [539, 19] width 38 height 22
click at [572, 19] on button "Submit" at bounding box center [595, 19] width 56 height 22
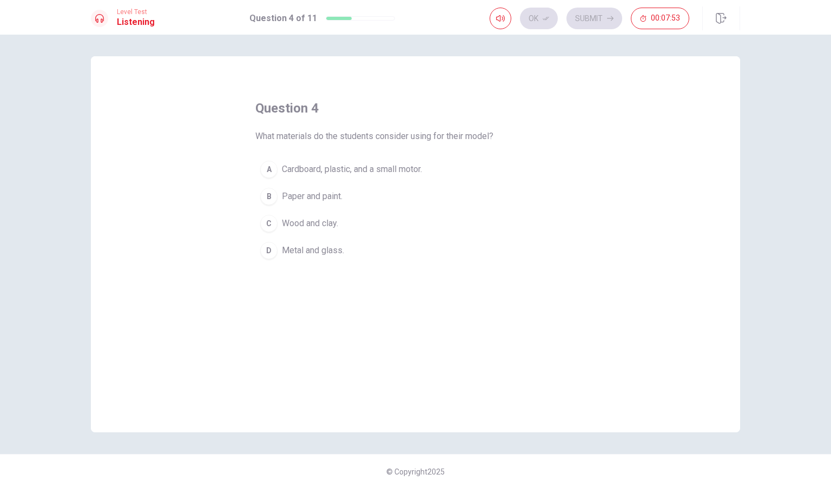
click at [376, 166] on span "Cardboard, plastic, and a small motor." at bounding box center [352, 169] width 140 height 13
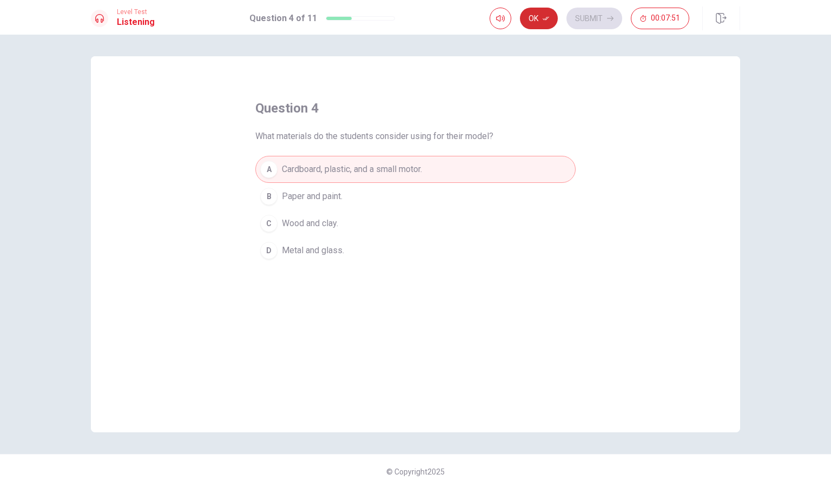
click at [546, 18] on icon "button" at bounding box center [546, 18] width 6 height 6
click at [586, 13] on button "Submit" at bounding box center [595, 19] width 56 height 22
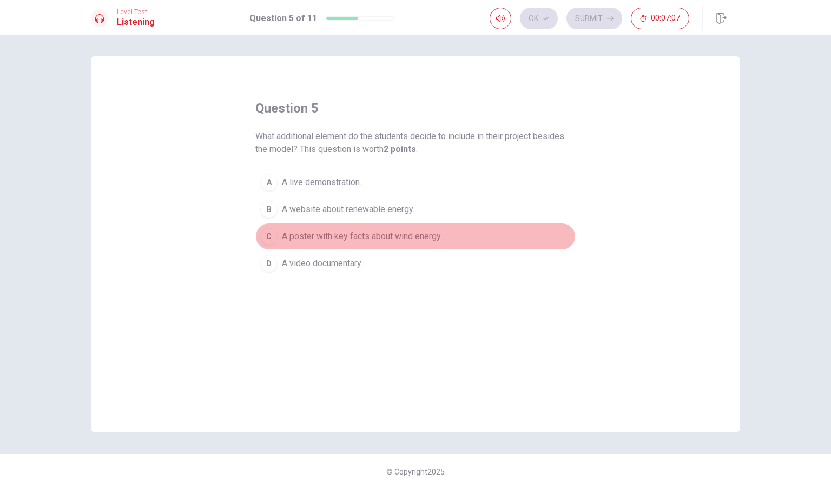
click at [433, 238] on span "A poster with key facts about wind energy." at bounding box center [362, 236] width 160 height 13
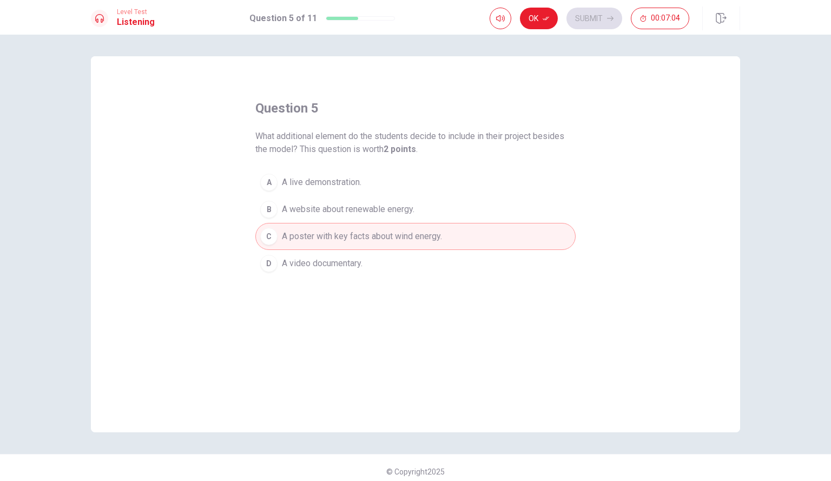
click at [425, 178] on button "A A live demonstration." at bounding box center [415, 182] width 320 height 27
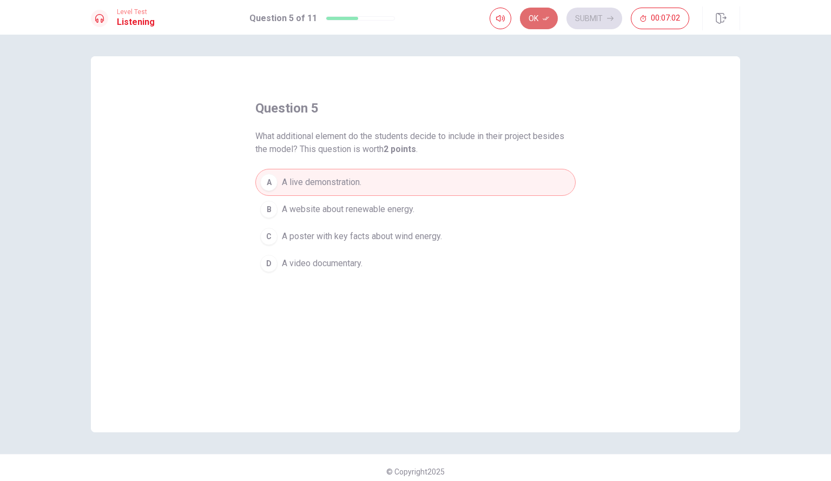
click at [552, 23] on button "Ok" at bounding box center [539, 19] width 38 height 22
click at [585, 21] on button "Submit" at bounding box center [595, 19] width 56 height 22
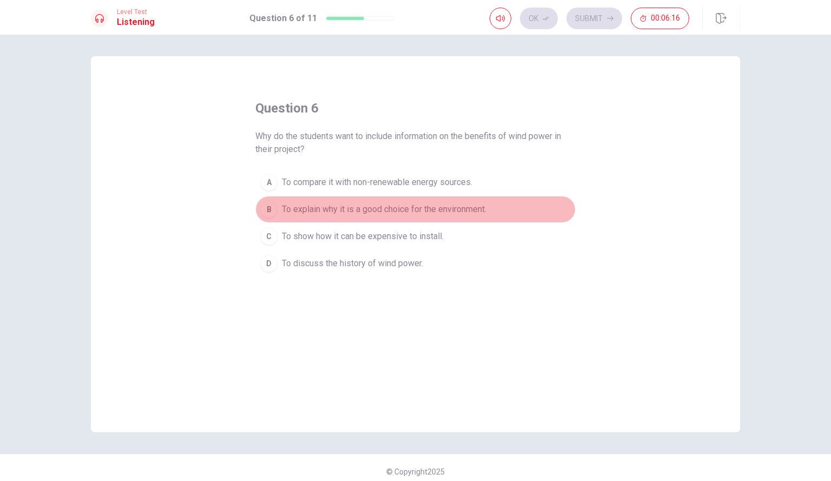
click at [476, 214] on span "To explain why it is a good choice for the environment." at bounding box center [384, 209] width 205 height 13
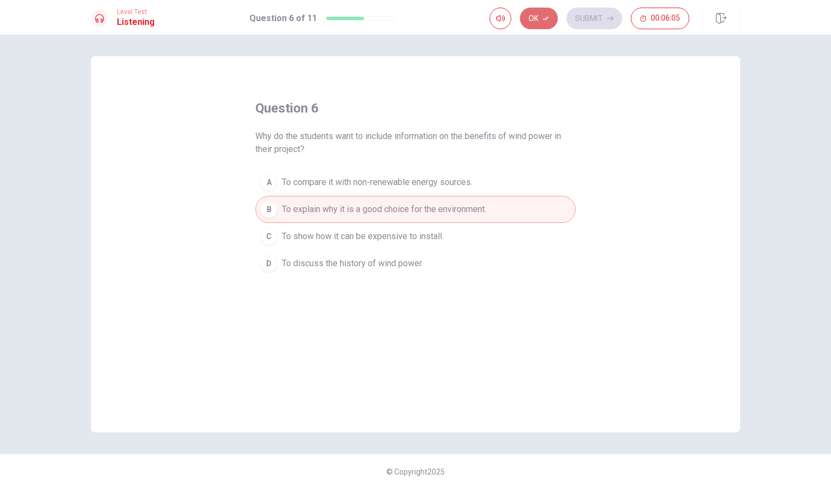
click at [542, 9] on button "Ok" at bounding box center [539, 19] width 38 height 22
click at [580, 15] on button "Submit" at bounding box center [595, 19] width 56 height 22
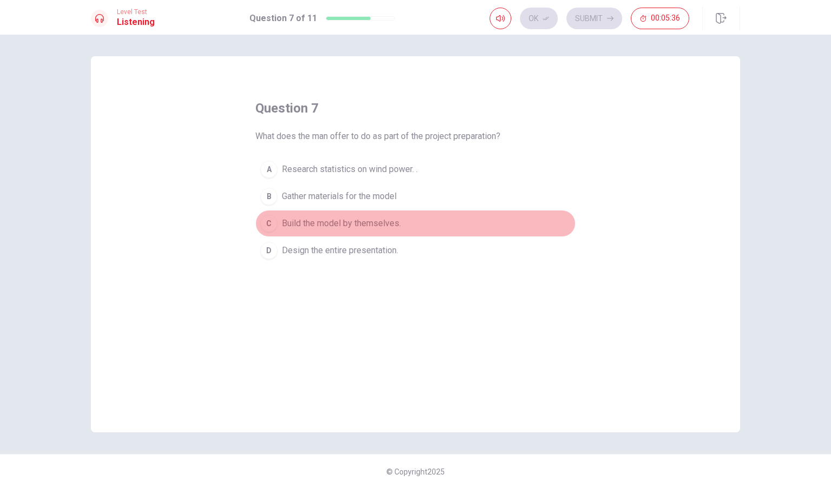
click at [391, 221] on span "Build the model by themselves." at bounding box center [341, 223] width 119 height 13
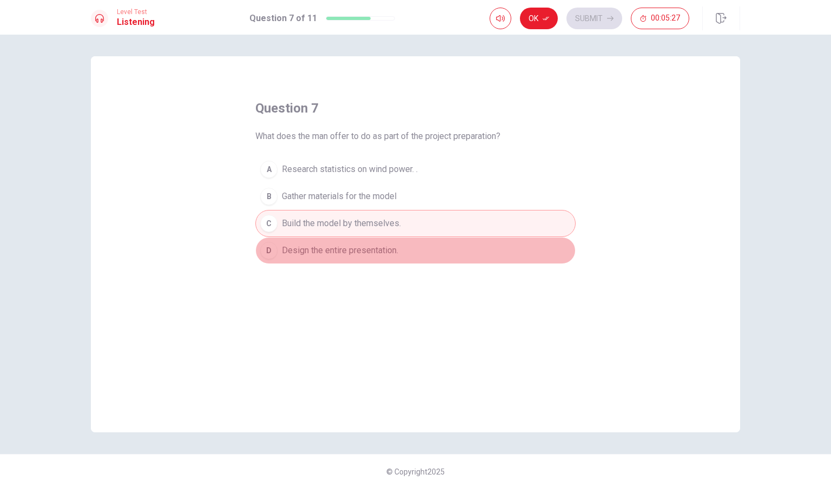
click at [404, 246] on button "D Design the entire presentation." at bounding box center [415, 250] width 320 height 27
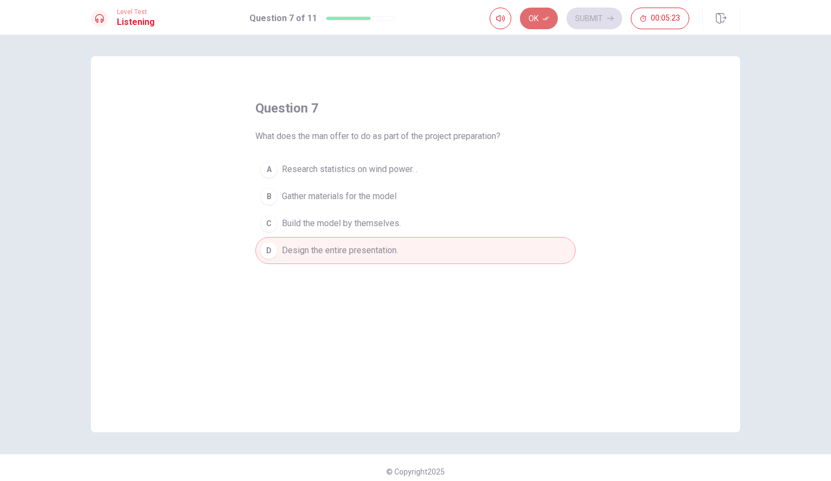
click at [549, 10] on button "Ok" at bounding box center [539, 19] width 38 height 22
click at [592, 17] on button "Submit" at bounding box center [595, 19] width 56 height 22
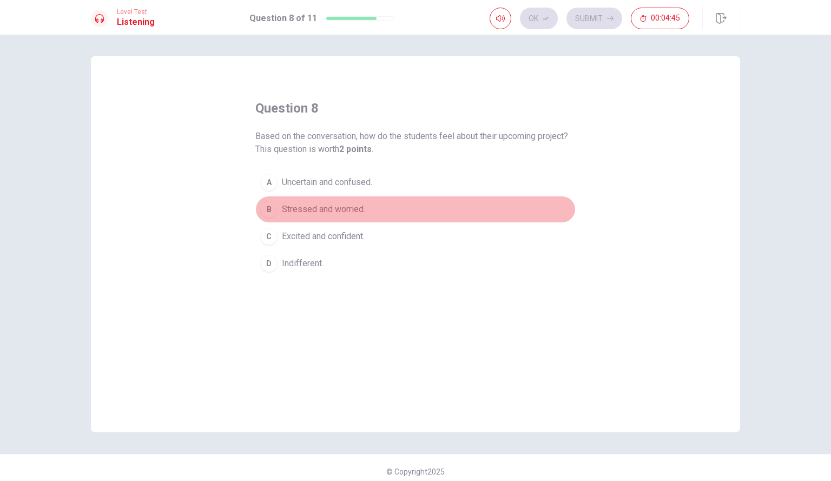
click at [366, 214] on button "B Stressed and worried." at bounding box center [415, 209] width 320 height 27
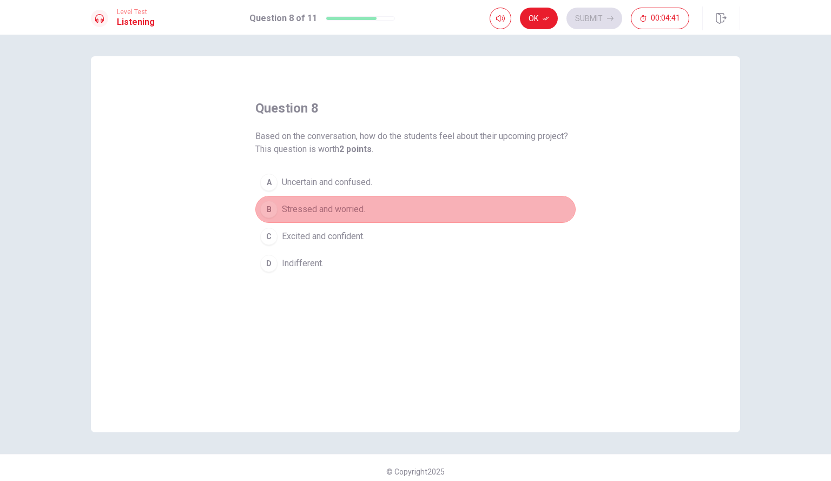
click at [373, 204] on button "B Stressed and worried." at bounding box center [415, 209] width 320 height 27
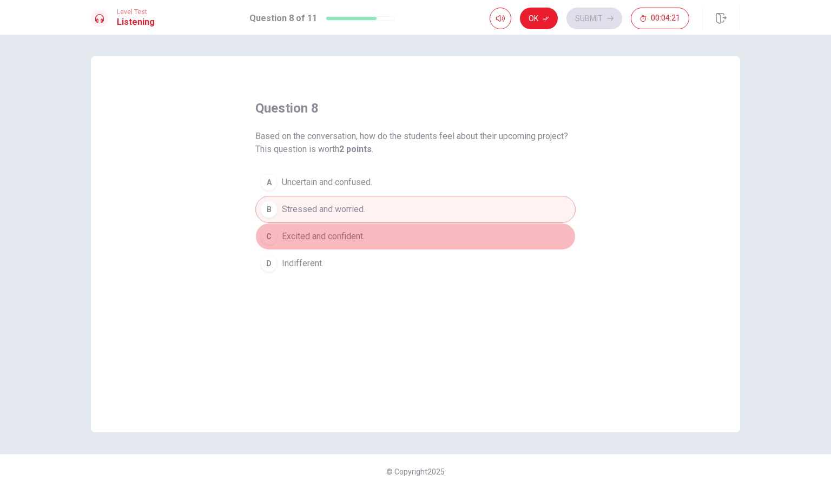
click at [363, 235] on span "Excited and confident." at bounding box center [323, 236] width 83 height 13
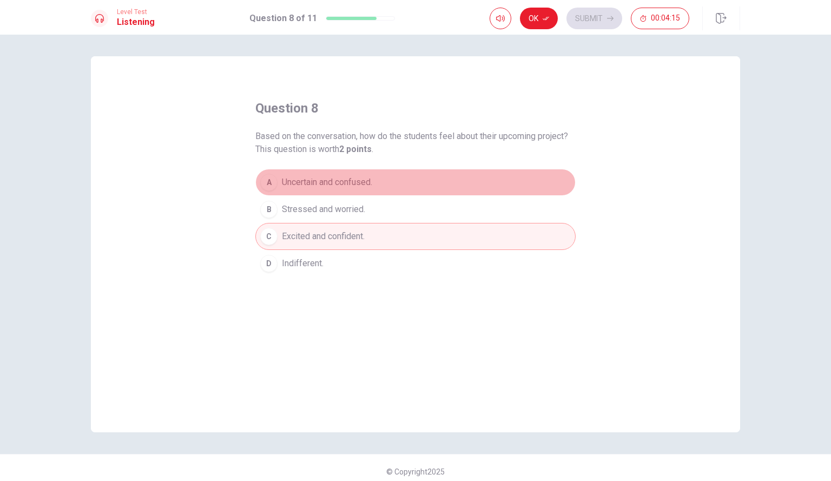
click at [371, 178] on span "Uncertain and confused." at bounding box center [327, 182] width 90 height 13
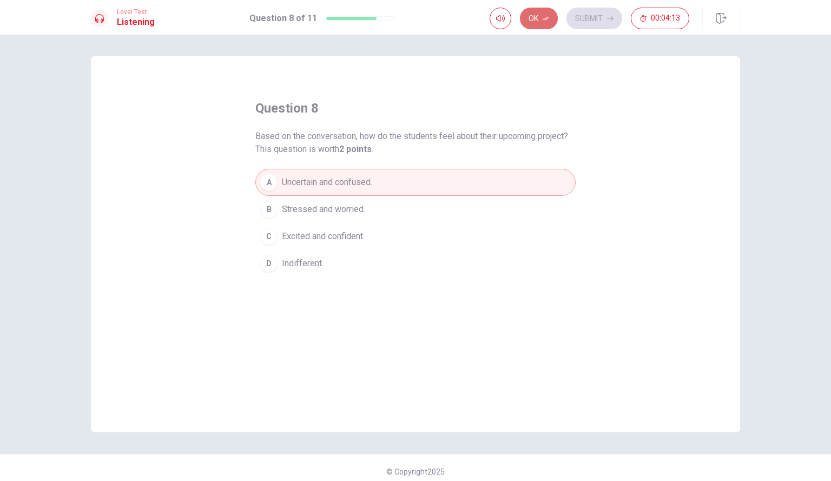
click at [547, 18] on icon "button" at bounding box center [546, 19] width 6 height 4
click at [600, 18] on button "Submit" at bounding box center [595, 19] width 56 height 22
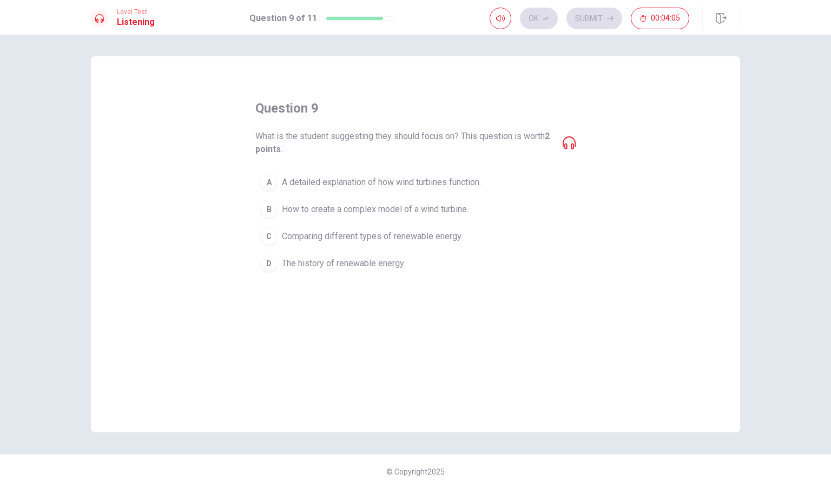
drag, startPoint x: 591, startPoint y: 174, endPoint x: 434, endPoint y: 174, distance: 157.0
click at [434, 174] on div "question 9 What is the student suggesting they should focus on? This question i…" at bounding box center [416, 244] width 650 height 376
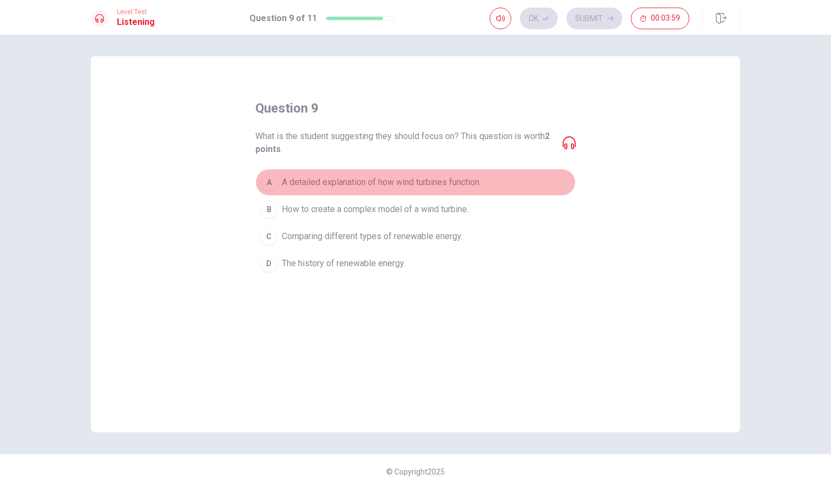
click at [350, 184] on span "A detailed explanation of how wind turbines function." at bounding box center [381, 182] width 199 height 13
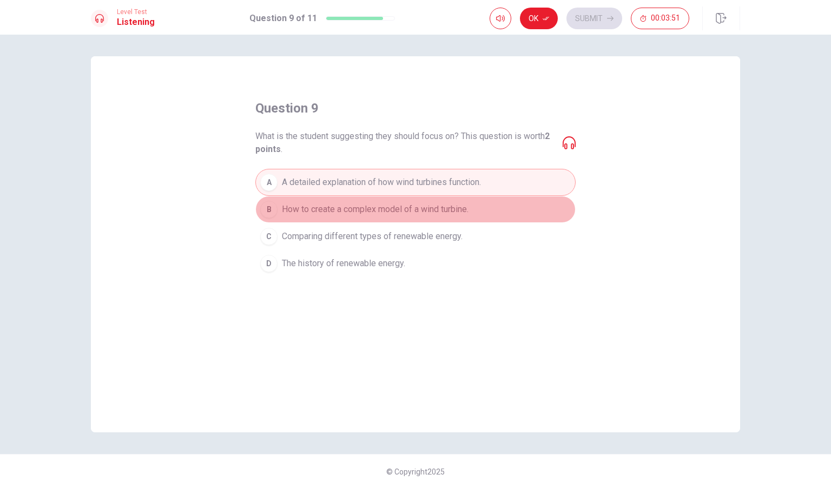
click at [433, 206] on span "How to create a complex model of a wind turbine." at bounding box center [375, 209] width 187 height 13
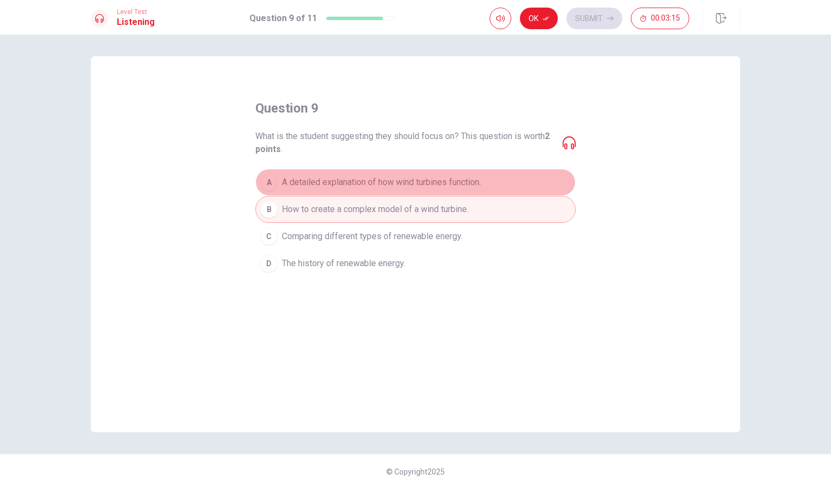
click at [357, 181] on span "A detailed explanation of how wind turbines function." at bounding box center [381, 182] width 199 height 13
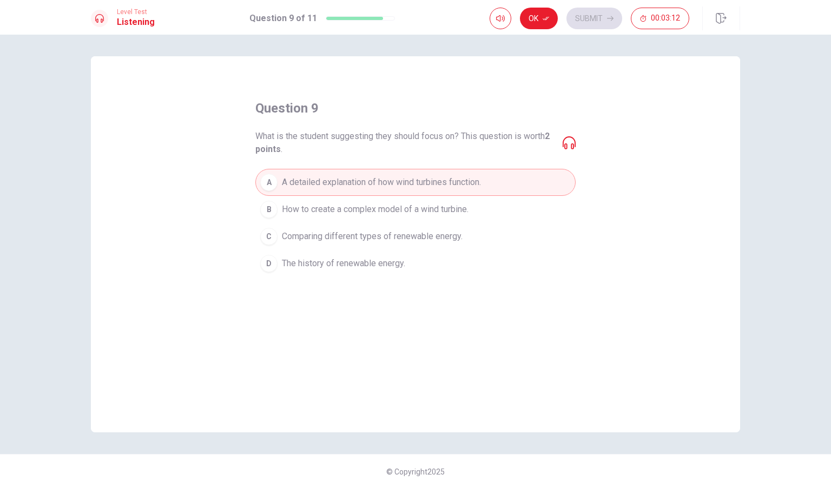
click at [359, 202] on button "B How to create a complex model of a wind turbine." at bounding box center [415, 209] width 320 height 27
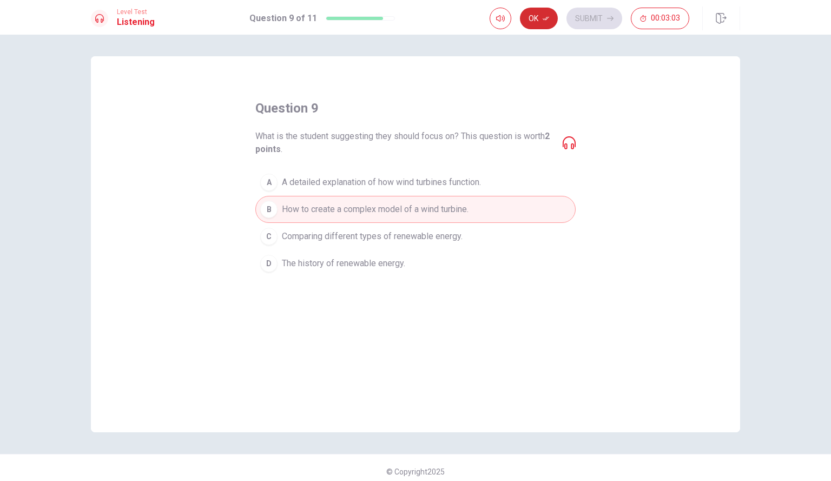
click at [546, 21] on icon "button" at bounding box center [546, 18] width 6 height 6
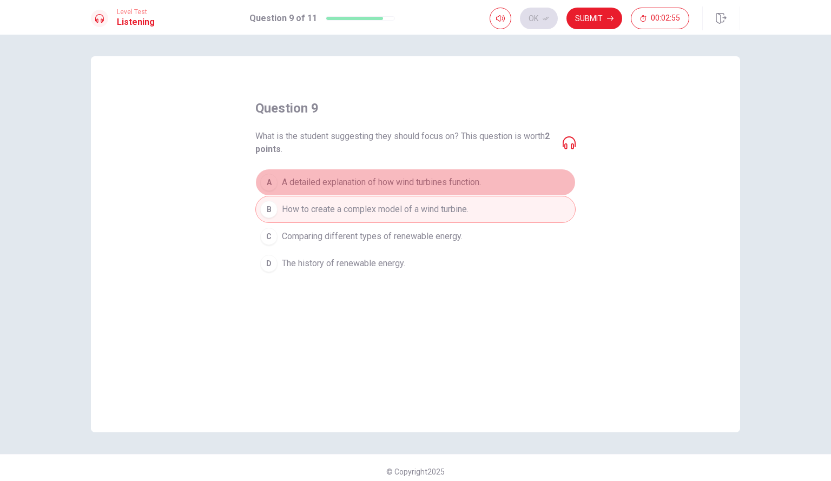
click at [445, 184] on span "A detailed explanation of how wind turbines function." at bounding box center [381, 182] width 199 height 13
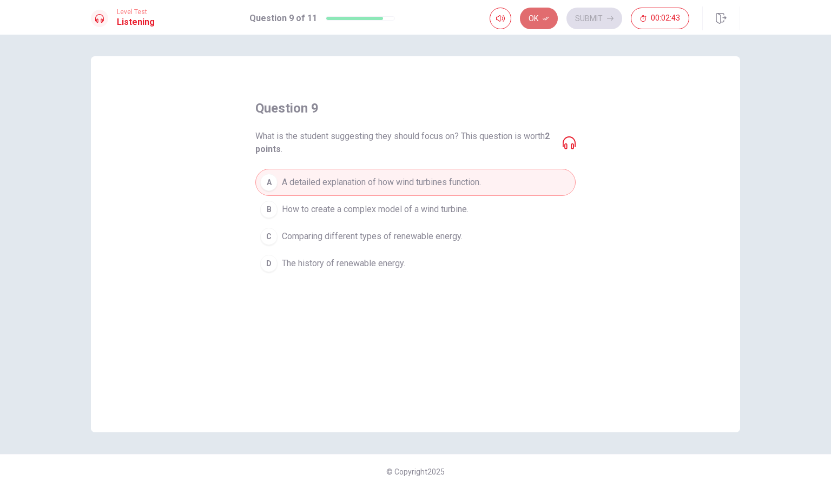
click at [545, 17] on icon "button" at bounding box center [546, 18] width 6 height 6
click at [591, 23] on button "Submit" at bounding box center [595, 19] width 56 height 22
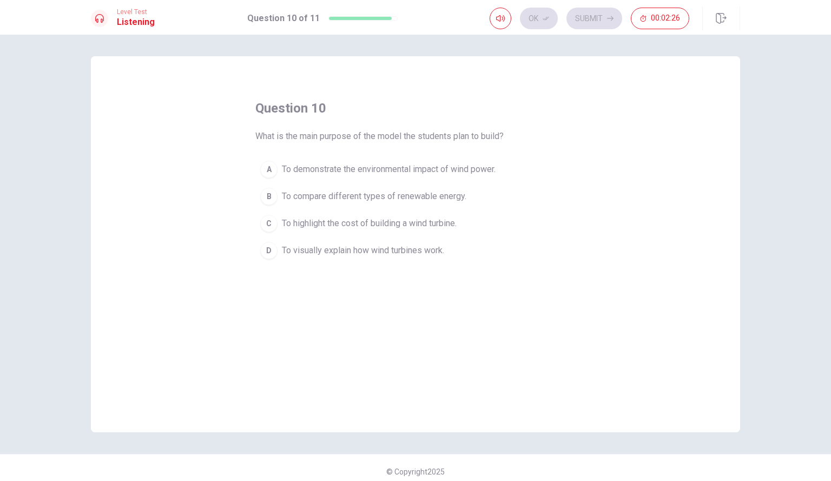
drag, startPoint x: 568, startPoint y: 133, endPoint x: 473, endPoint y: 176, distance: 104.2
click at [473, 176] on div "question 10 What is the main purpose of the model the students plan to build? A…" at bounding box center [415, 182] width 320 height 165
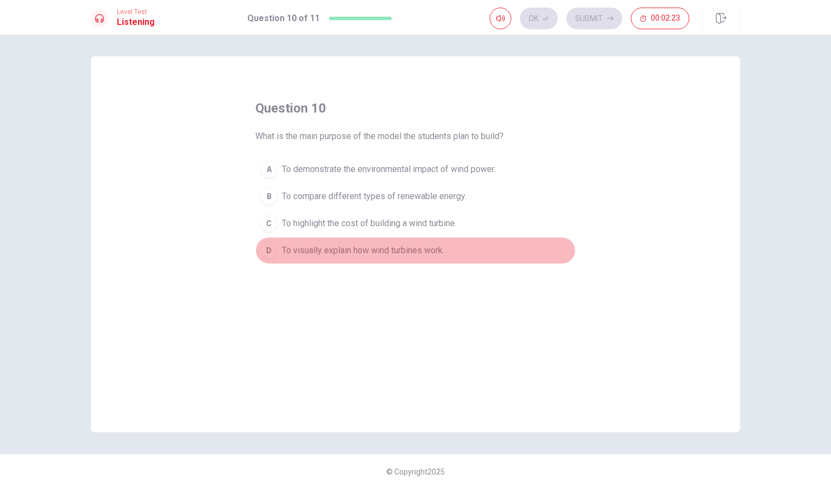
click at [426, 254] on span "To visually explain how wind turbines work." at bounding box center [363, 250] width 162 height 13
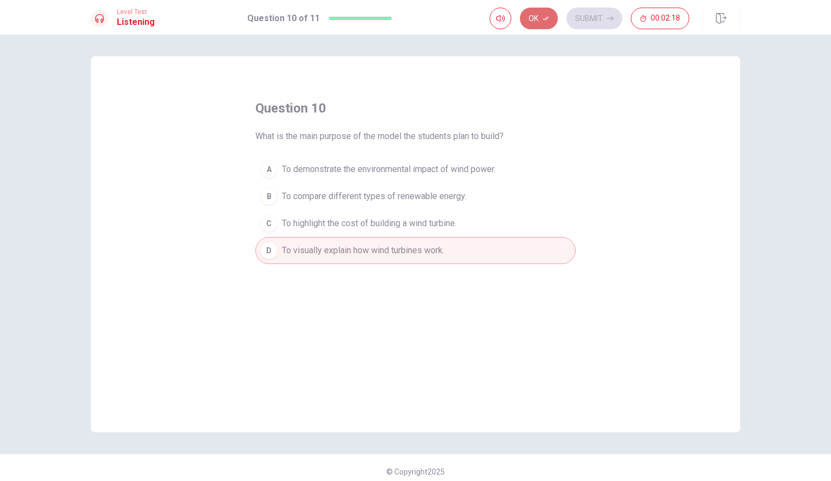
click at [547, 23] on button "Ok" at bounding box center [539, 19] width 38 height 22
click at [607, 30] on div "Ok Submit 00:02:17" at bounding box center [615, 18] width 251 height 24
click at [600, 17] on button "Submit" at bounding box center [595, 19] width 56 height 22
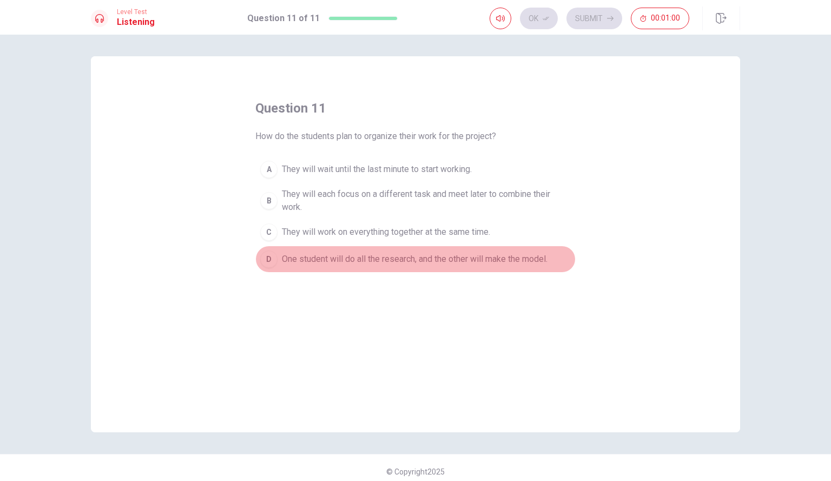
click at [513, 265] on span "One student will do all the research, and the other will make the model." at bounding box center [415, 259] width 266 height 13
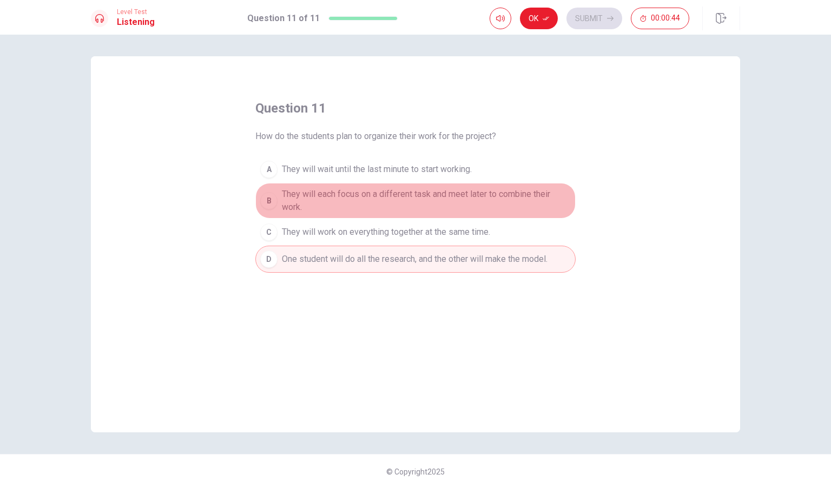
click at [486, 199] on span "They will each focus on a different task and meet later to combine their work." at bounding box center [426, 201] width 289 height 26
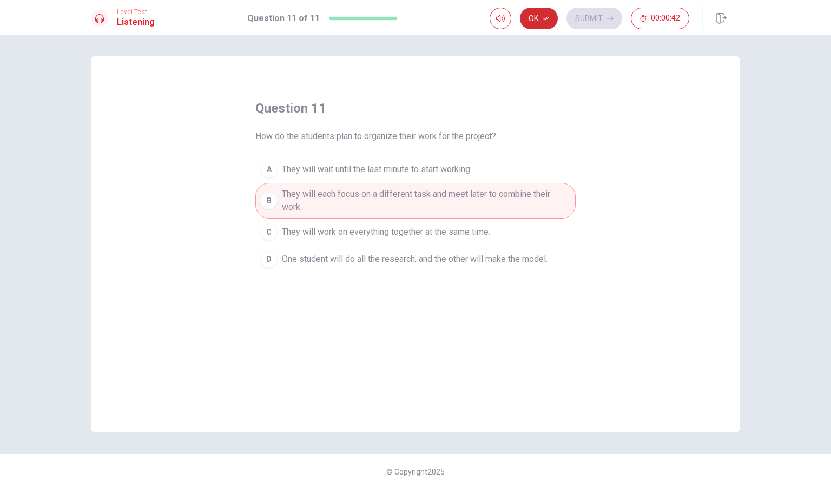
click at [539, 20] on button "Ok" at bounding box center [539, 19] width 38 height 22
click at [582, 21] on button "Submit" at bounding box center [595, 19] width 56 height 22
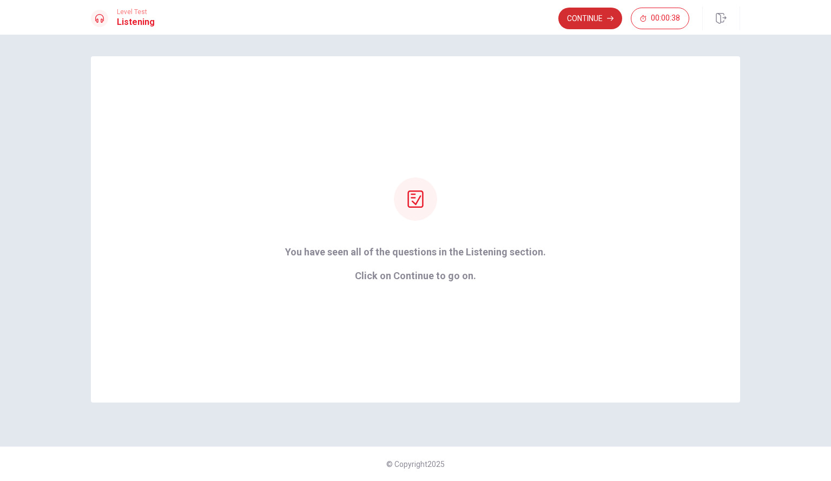
click at [576, 25] on button "Continue" at bounding box center [591, 19] width 64 height 22
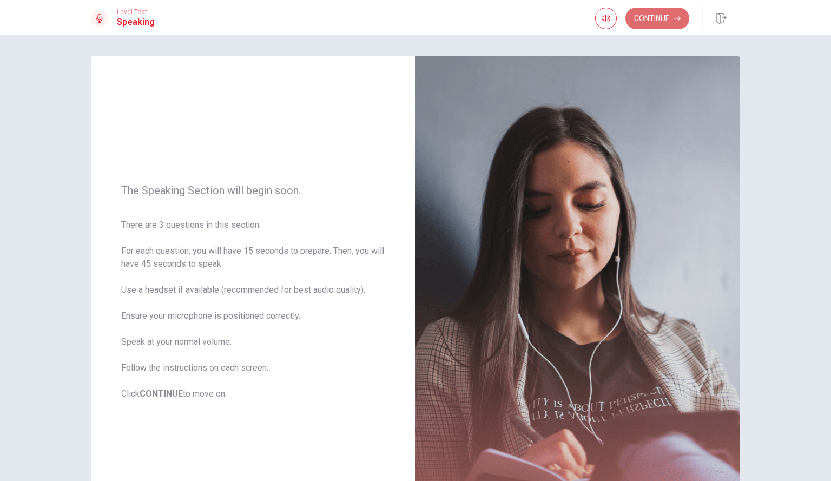
click at [676, 19] on icon "button" at bounding box center [677, 18] width 6 height 6
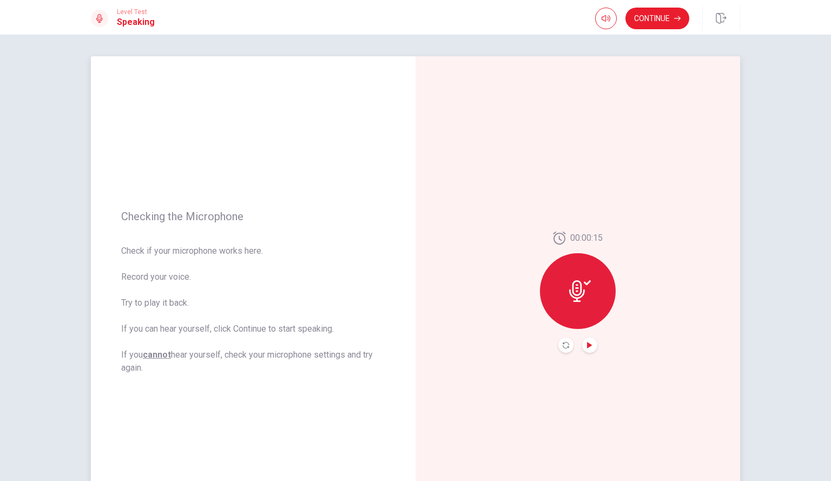
click at [588, 344] on icon "Play Audio" at bounding box center [590, 345] width 6 height 6
click at [648, 27] on button "Continue" at bounding box center [658, 19] width 64 height 22
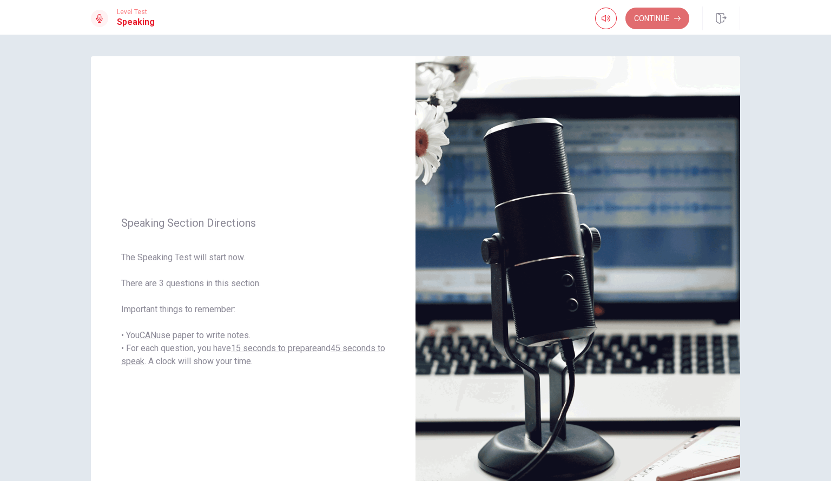
click at [648, 14] on button "Continue" at bounding box center [658, 19] width 64 height 22
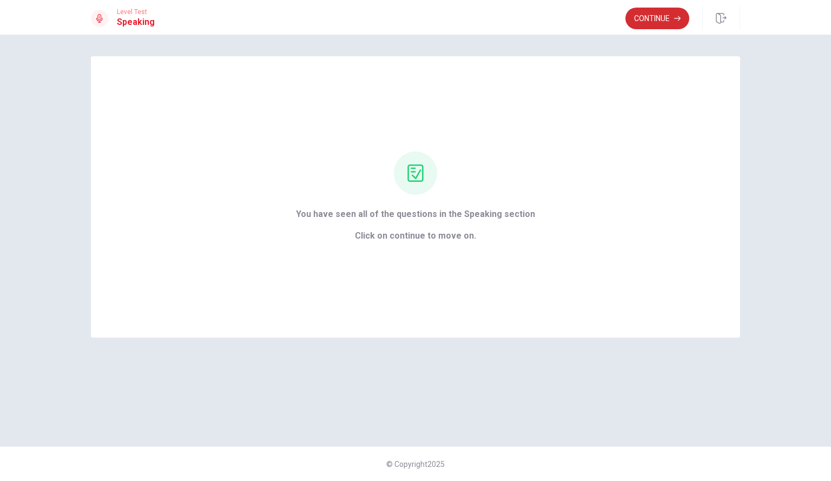
click at [640, 12] on button "Continue" at bounding box center [658, 19] width 64 height 22
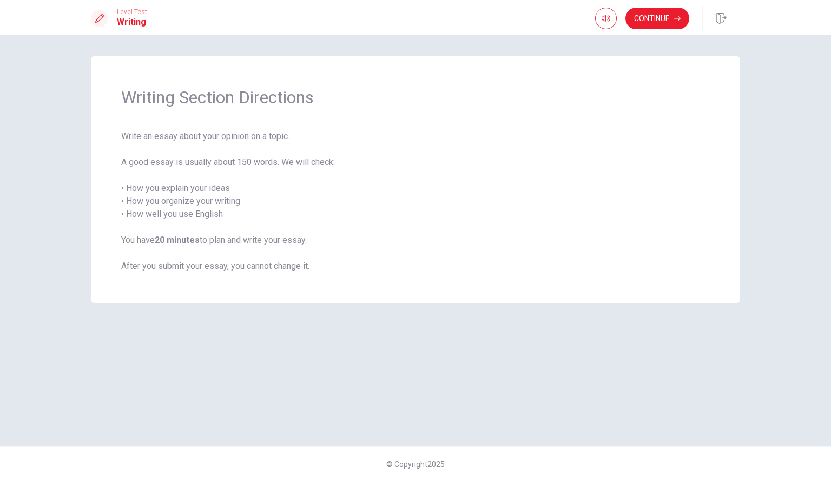
drag, startPoint x: 641, startPoint y: 12, endPoint x: 531, endPoint y: 134, distance: 164.4
click at [531, 134] on div "Level Test Writing Continue Continue Writing Section Directions Write an essay …" at bounding box center [415, 240] width 831 height 481
drag, startPoint x: 531, startPoint y: 134, endPoint x: 531, endPoint y: 109, distance: 25.4
click at [531, 109] on div "Writing Section Directions Write an essay about your opinion on a topic. A good…" at bounding box center [416, 179] width 650 height 247
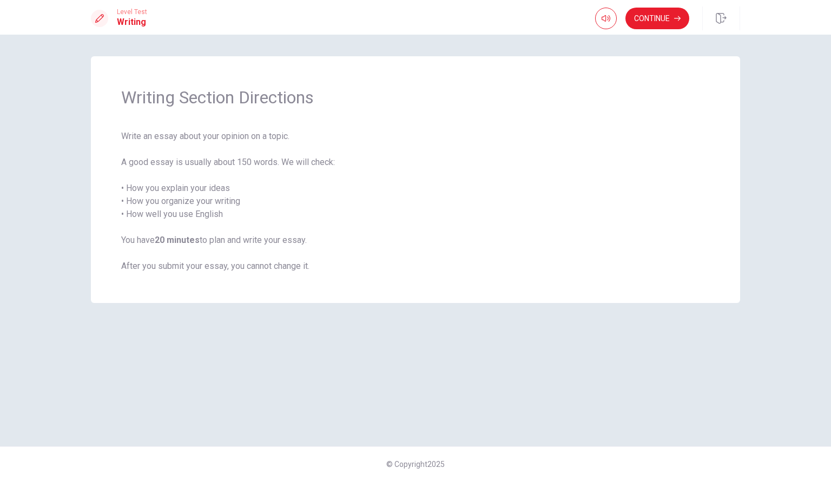
click at [531, 109] on div "Writing Section Directions Write an essay about your opinion on a topic. A good…" at bounding box center [416, 179] width 650 height 247
click at [649, 22] on button "Continue" at bounding box center [658, 19] width 64 height 22
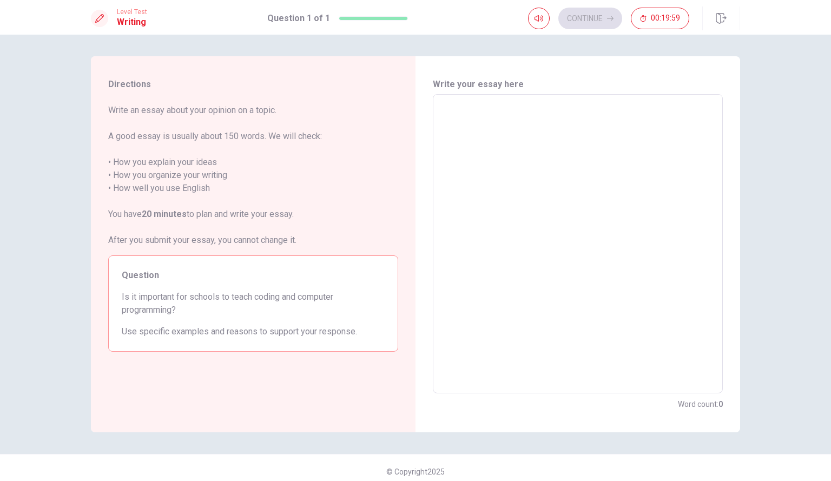
click at [543, 111] on textarea at bounding box center [578, 243] width 275 height 281
click at [543, 109] on textarea at bounding box center [578, 243] width 275 height 281
type textarea "z"
type textarea "x"
type textarea "zt"
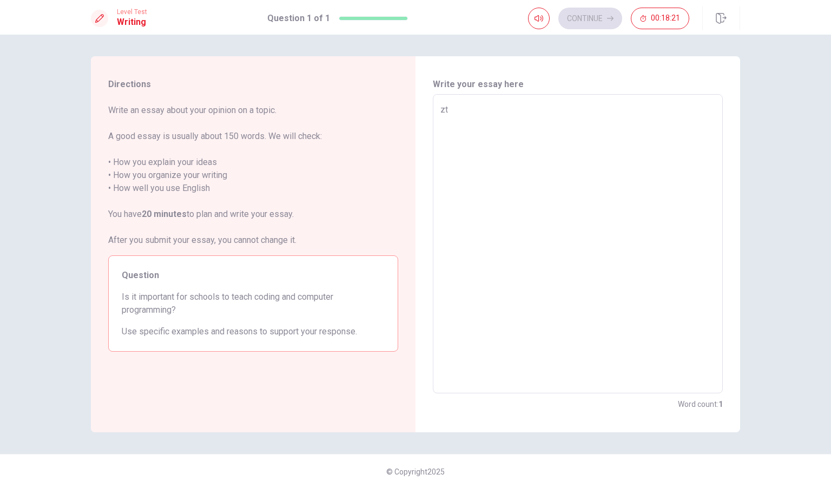
type textarea "x"
type textarea "z\"
type textarea "x"
type textarea "z\"
type textarea "x"
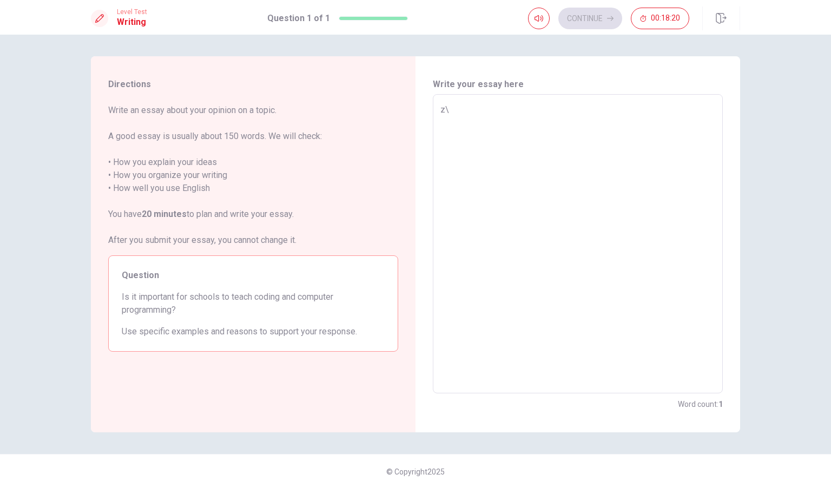
type textarea "z"
type textarea "x"
type textarea "T"
type textarea "x"
type textarea "Th"
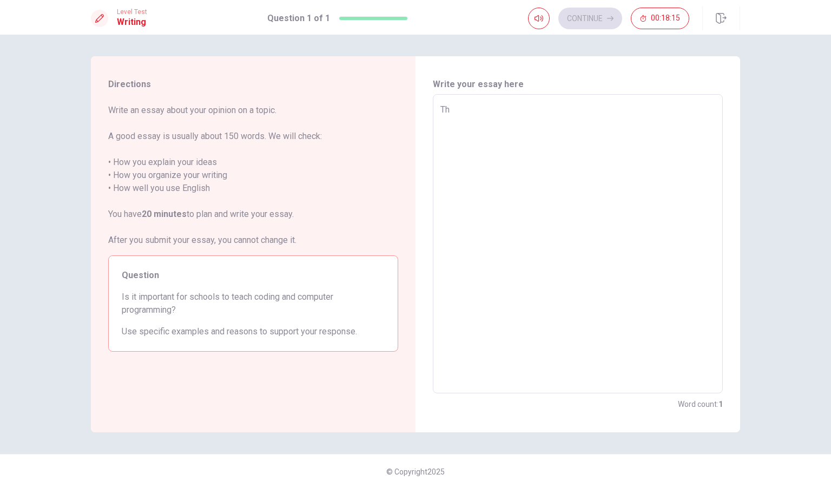
type textarea "x"
type textarea "The"
type textarea "x"
type textarea "The"
type textarea "x"
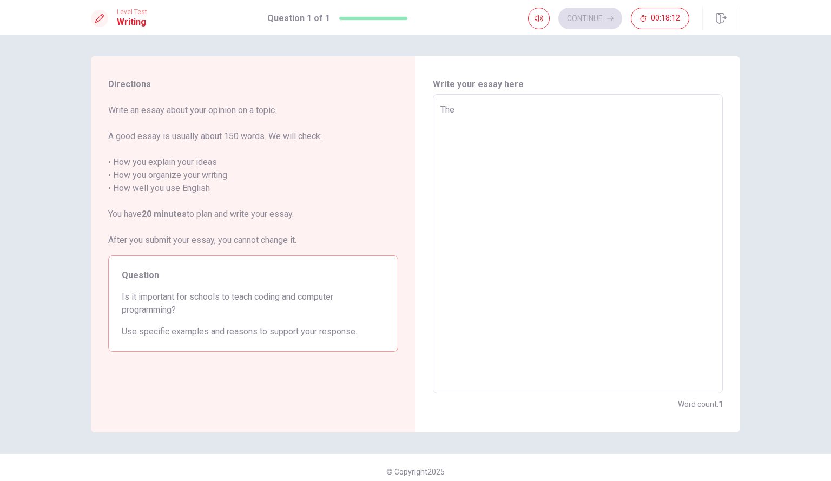
type textarea "The o"
type textarea "x"
type textarea "The op"
type textarea "x"
type textarea "The opi"
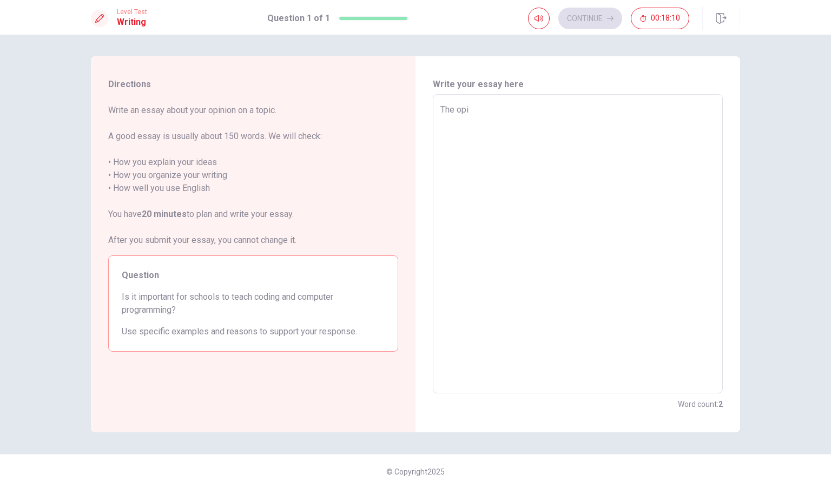
type textarea "x"
type textarea "The opin"
type textarea "x"
type textarea "The opini"
type textarea "x"
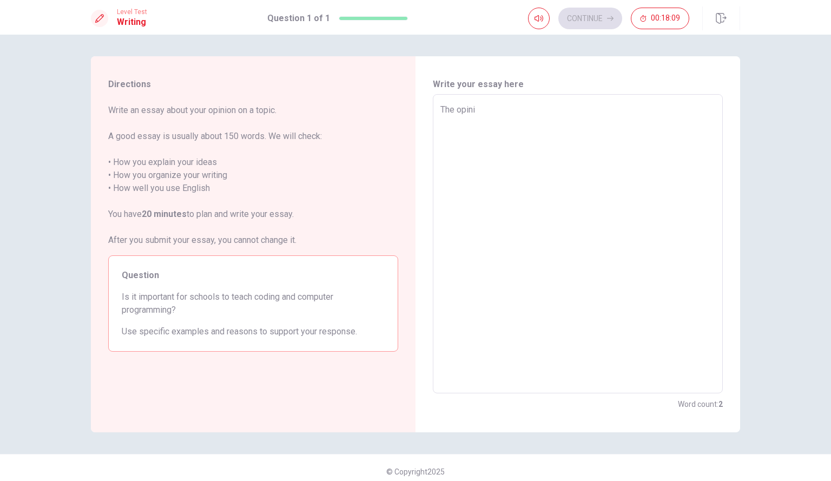
type textarea "The opin"
type textarea "x"
type textarea "The opi"
type textarea "x"
type textarea "The"
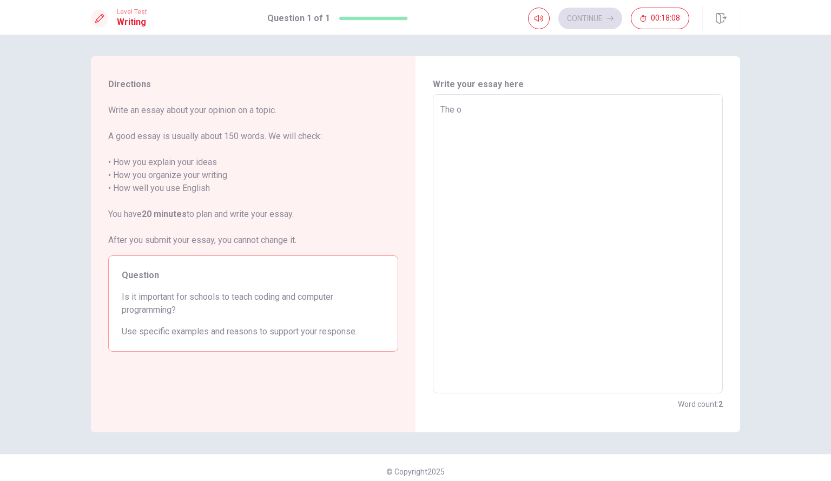
type textarea "x"
type textarea "The"
type textarea "x"
type textarea "Th"
type textarea "x"
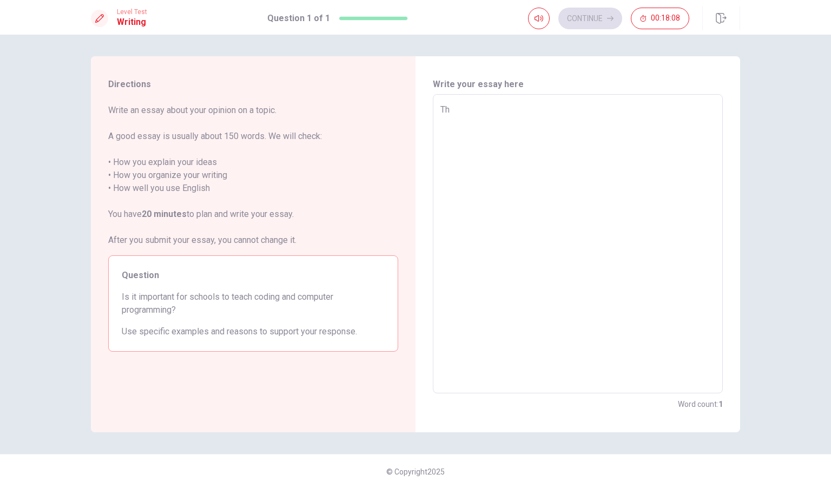
type textarea "T"
type textarea "x"
type textarea "i"
type textarea "x"
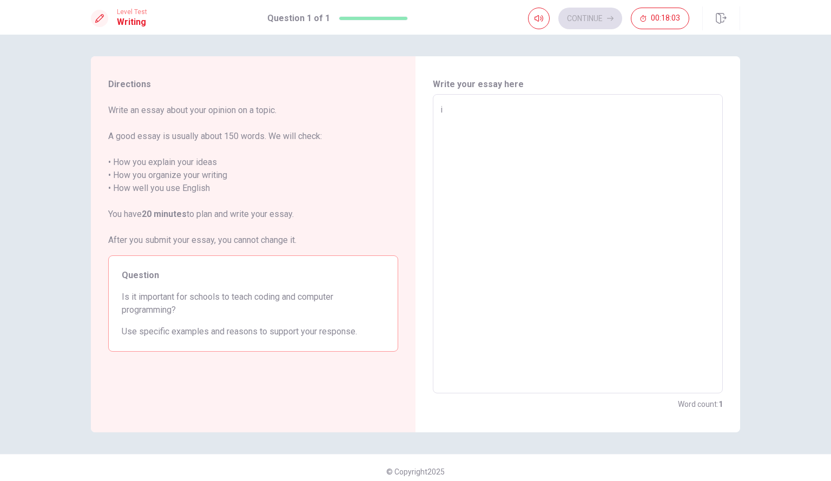
type textarea "it"
type textarea "x"
type textarea "it"
type textarea "x"
type textarea "it"
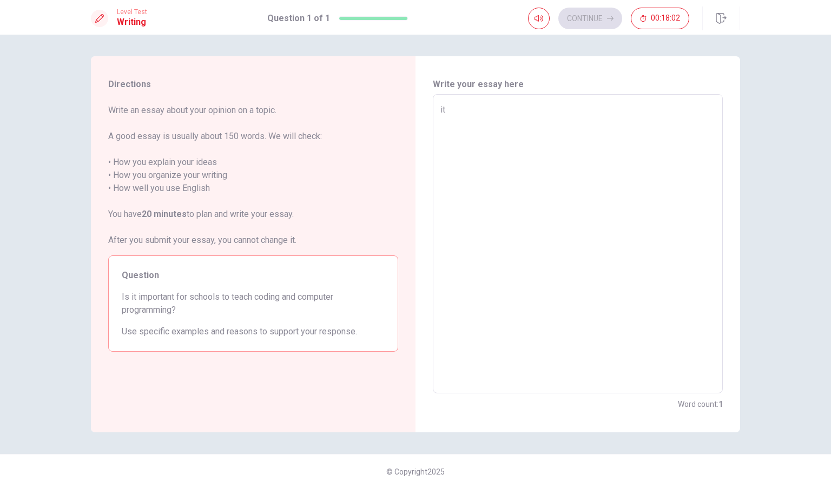
type textarea "x"
type textarea "i"
type textarea "x"
type textarea "I"
type textarea "x"
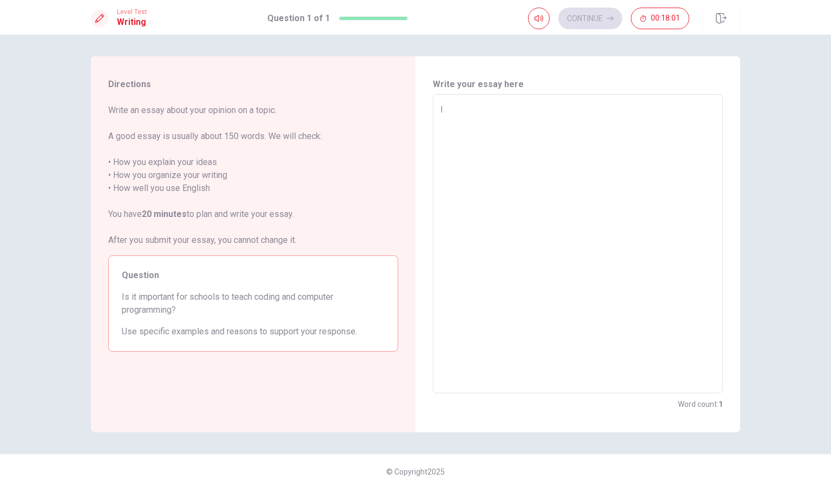
type textarea "It"
type textarea "x"
type textarea "It"
type textarea "x"
type textarea "It i"
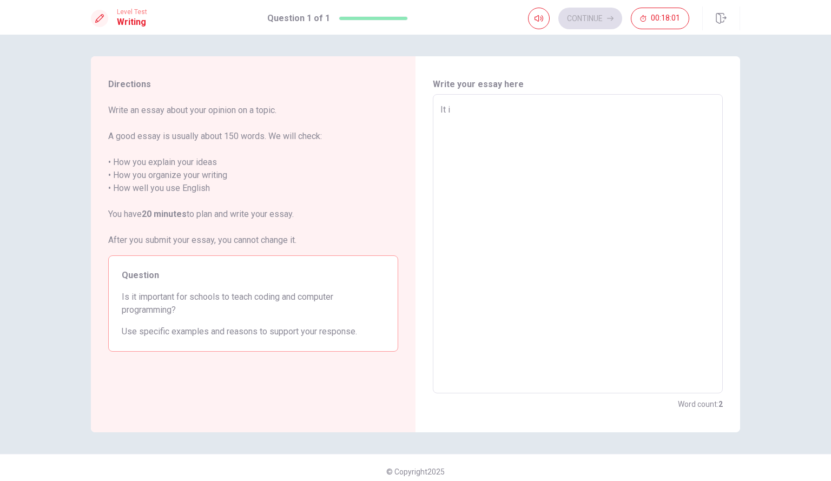
type textarea "x"
type textarea "It is"
type textarea "x"
type textarea "It is"
type textarea "x"
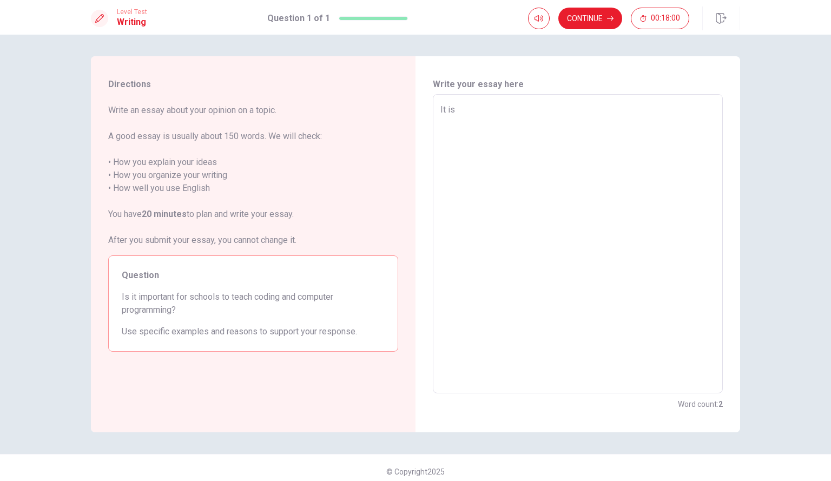
type textarea "It is i"
type textarea "x"
type textarea "It is im"
type textarea "x"
type textarea "It is imp"
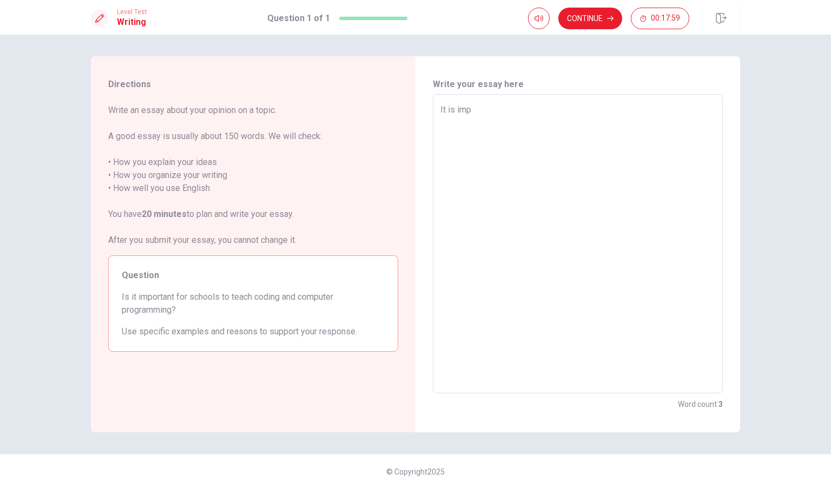
type textarea "x"
type textarea "It is impo"
type textarea "x"
type textarea "It is impor"
type textarea "x"
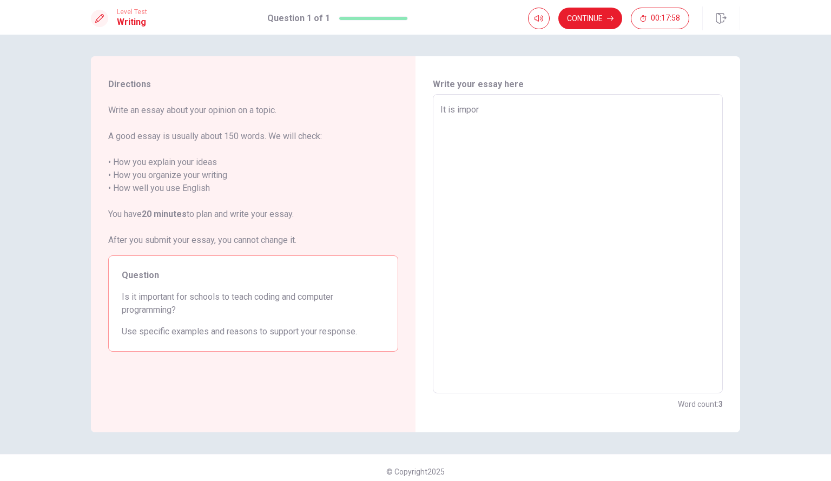
type textarea "It is import"
type textarea "x"
type textarea "It is importa"
type textarea "x"
type textarea "It is importan"
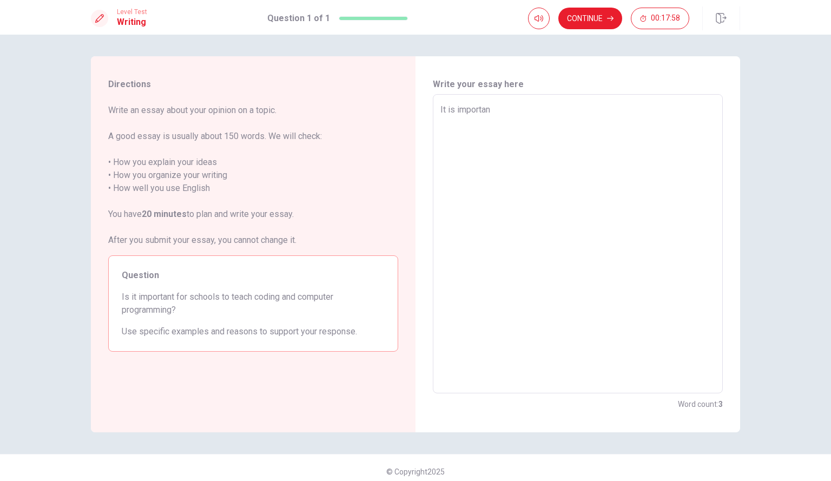
type textarea "x"
type textarea "It is important"
type textarea "x"
type textarea "It is important"
type textarea "x"
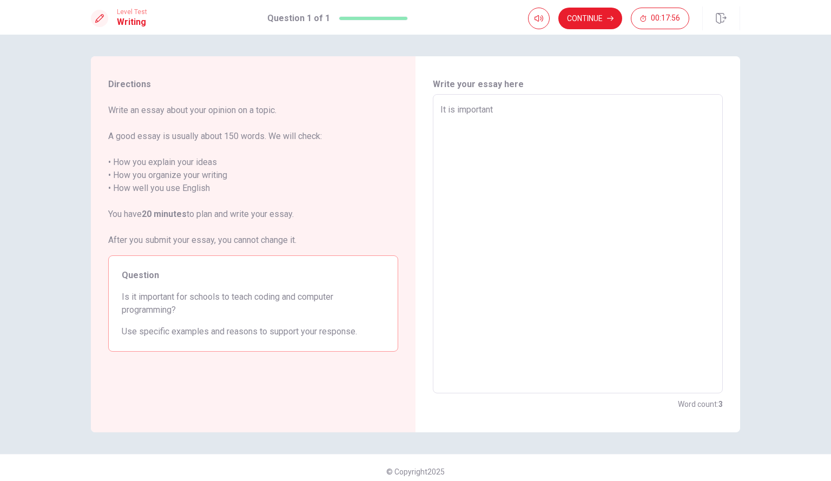
type textarea "It is important t"
type textarea "x"
type textarea "It is important to"
type textarea "x"
type textarea "It is important to"
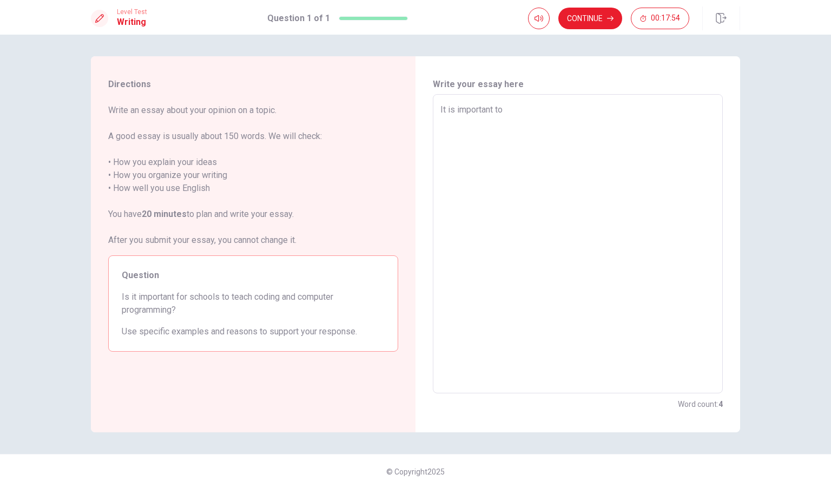
type textarea "x"
type textarea "It is important to l"
type textarea "x"
type textarea "It is important to le"
type textarea "x"
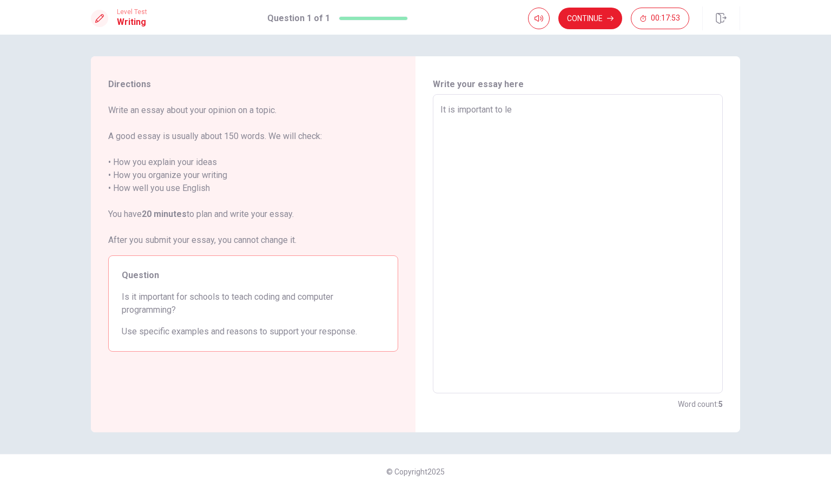
type textarea "It is important to les"
type textarea "x"
type textarea "It is important to lesr"
type textarea "x"
type textarea "It is important to lesrn"
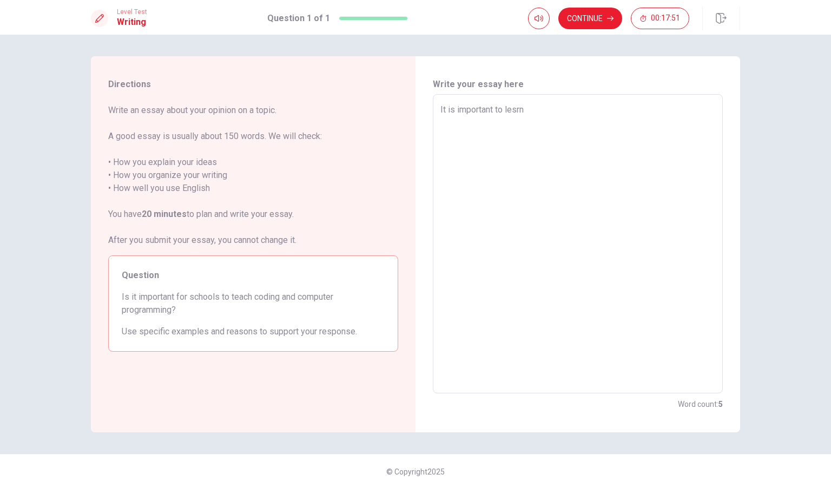
type textarea "x"
type textarea "It is important to lesr"
type textarea "x"
type textarea "It is important to les"
type textarea "x"
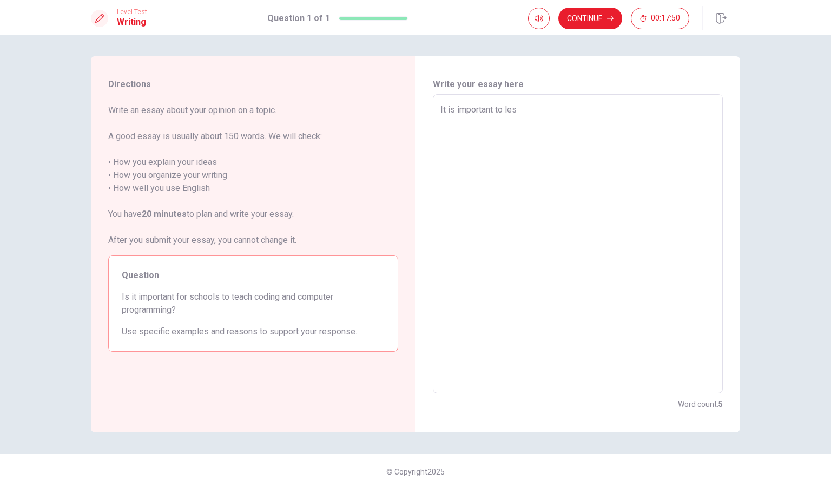
type textarea "It is important to le"
type textarea "x"
type textarea "It is important to lea"
type textarea "x"
type textarea "It is important to [PERSON_NAME]"
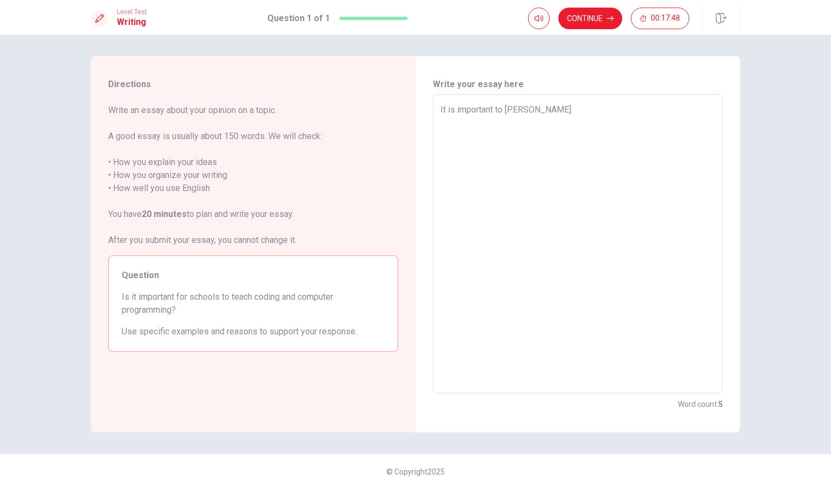
type textarea "x"
type textarea "It is important to learn"
type textarea "x"
type textarea "It is important to learn"
type textarea "x"
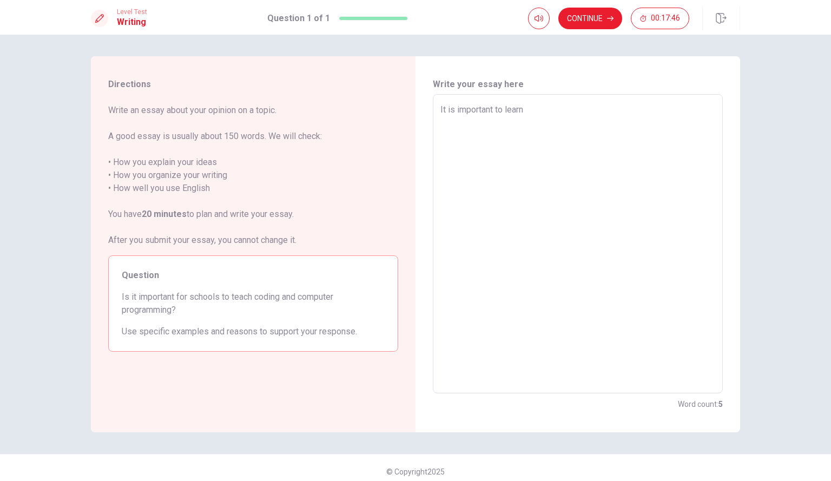
type textarea "It is important to learn c"
type textarea "x"
type textarea "It is important to learn co"
type textarea "x"
type textarea "It is important to learn cod"
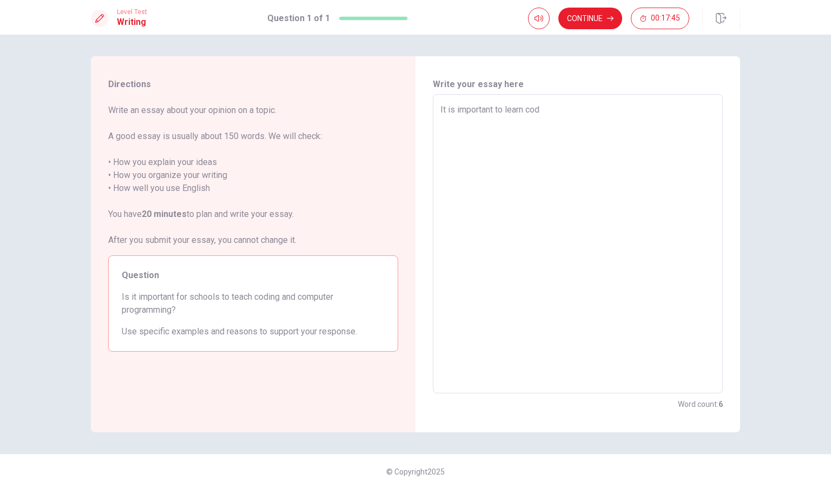
type textarea "x"
type textarea "It is important to learn codi"
type textarea "x"
type textarea "It is important to learn codin"
type textarea "x"
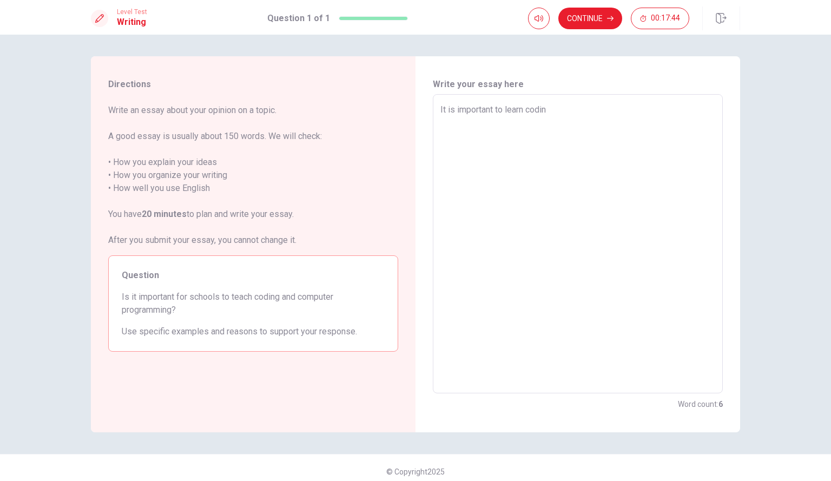
type textarea "It is important to learn coding"
type textarea "x"
type textarea "It is important to learn coding"
type textarea "x"
type textarea "It is important to learn coding a"
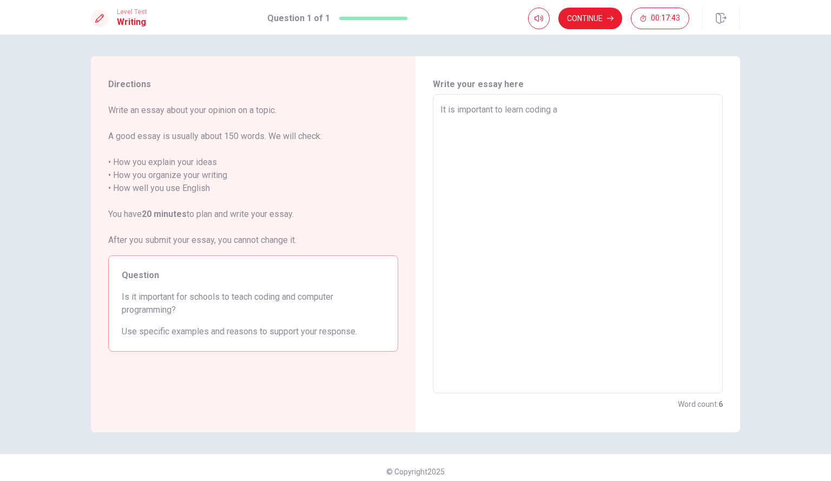
type textarea "x"
type textarea "It is important to learn coding an"
type textarea "x"
type textarea "It is important to learn coding and"
type textarea "x"
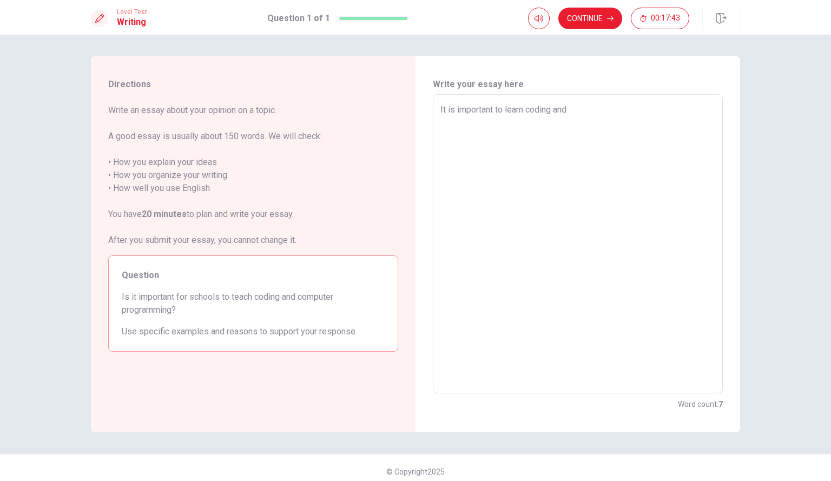
type textarea "It is important to learn coding and"
type textarea "x"
type textarea "It is important to learn coding and c"
type textarea "x"
type textarea "It is important to learn coding and co"
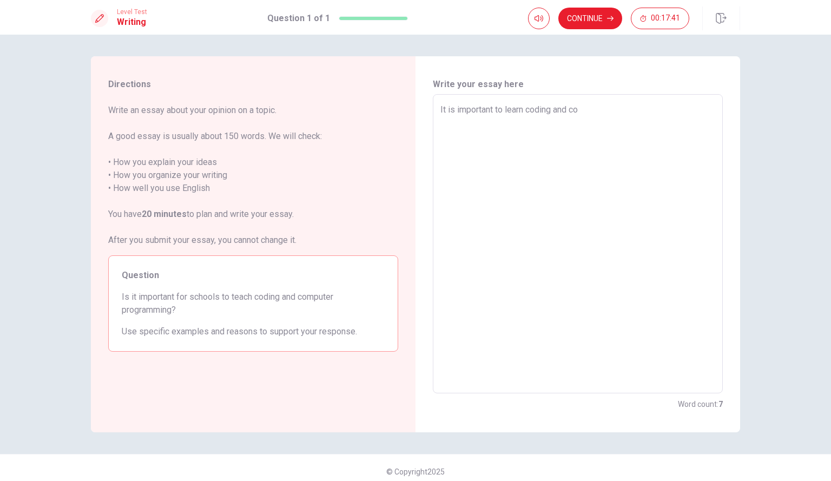
type textarea "x"
type textarea "It is important to learn coding and com"
type textarea "x"
type textarea "It is important to learn coding and comp"
type textarea "x"
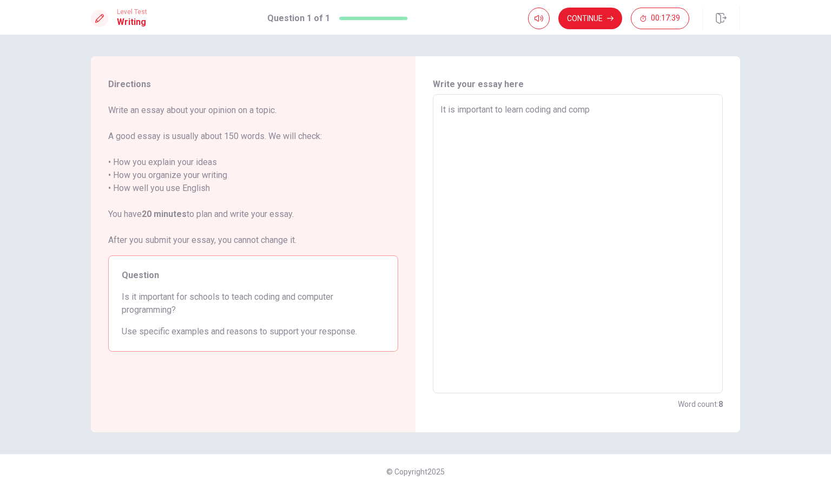
type textarea "It is important to learn coding and compu"
type textarea "x"
type textarea "It is important to learn coding and comput"
type textarea "x"
type textarea "It is important to learn coding and compute"
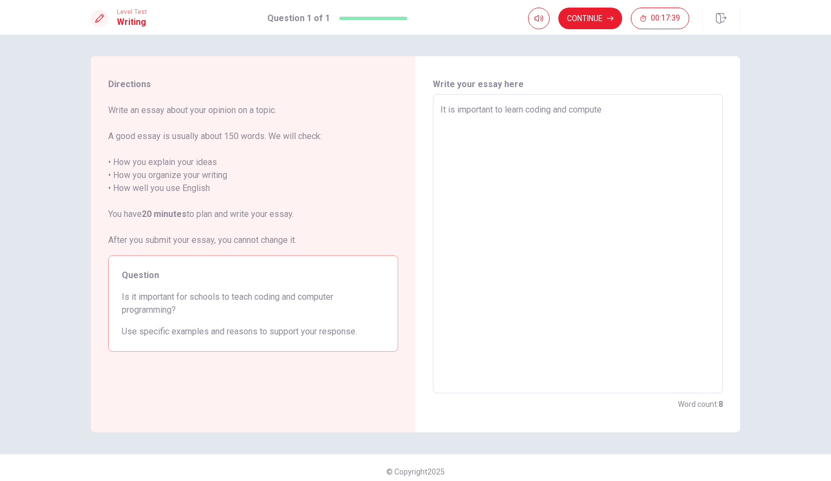
type textarea "x"
type textarea "It is important to learn coding and computer"
type textarea "x"
type textarea "It is important to learn coding and computer"
type textarea "x"
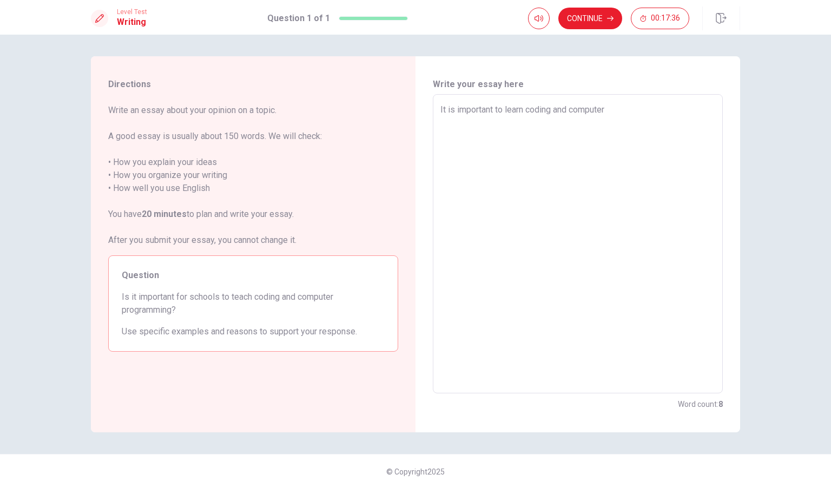
type textarea "It is important to learn coding and computer p"
type textarea "x"
type textarea "It is important to learn coding and computer pr"
type textarea "x"
type textarea "It is important to learn coding and computer pro"
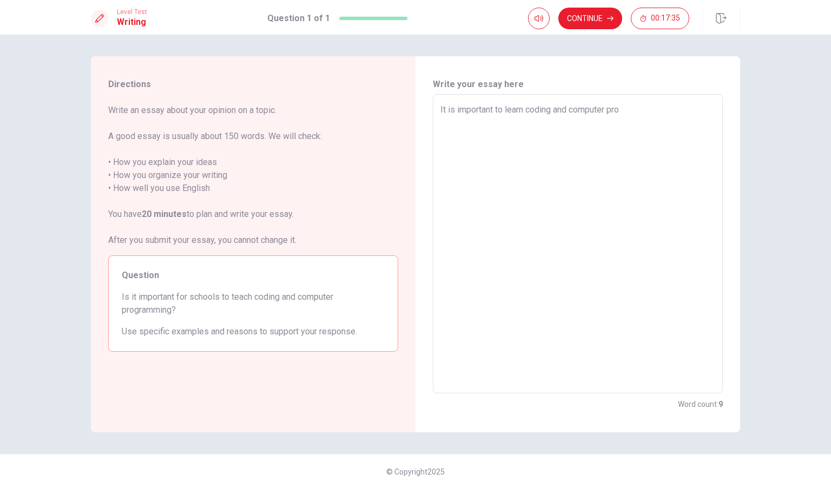
type textarea "x"
type textarea "It is important to learn coding and computer prog"
type textarea "x"
type textarea "It is important to learn coding and computer progu"
type textarea "x"
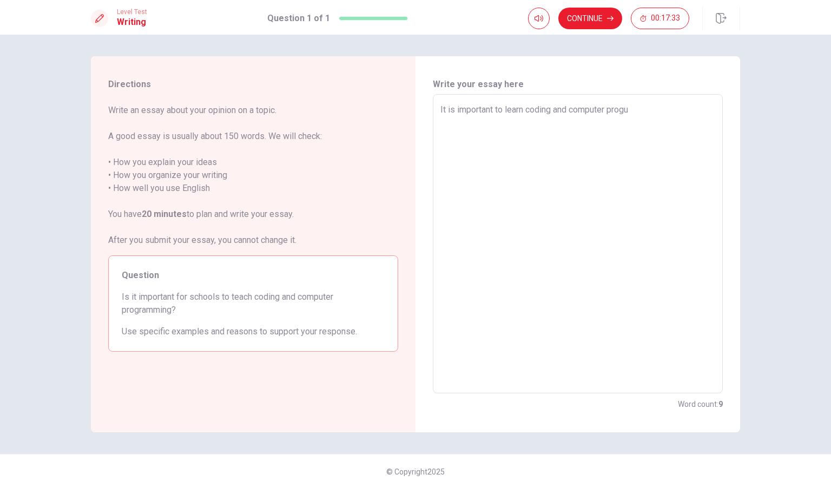
type textarea "It is important to learn coding and computer prog"
type textarea "x"
type textarea "It is important to learn coding and computer pro"
type textarea "x"
type textarea "It is important to learn coding and computer prog"
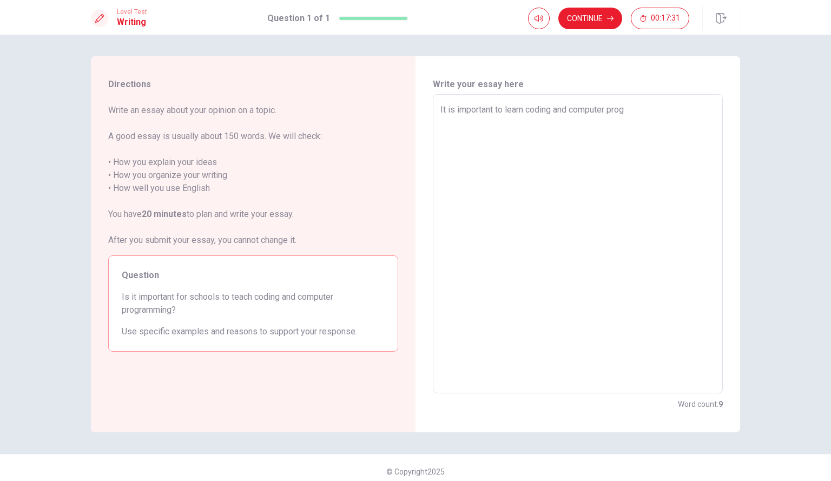
type textarea "x"
type textarea "It is important to learn coding and computer progr"
type textarea "x"
type textarea "It is important to learn coding and computer progra"
type textarea "x"
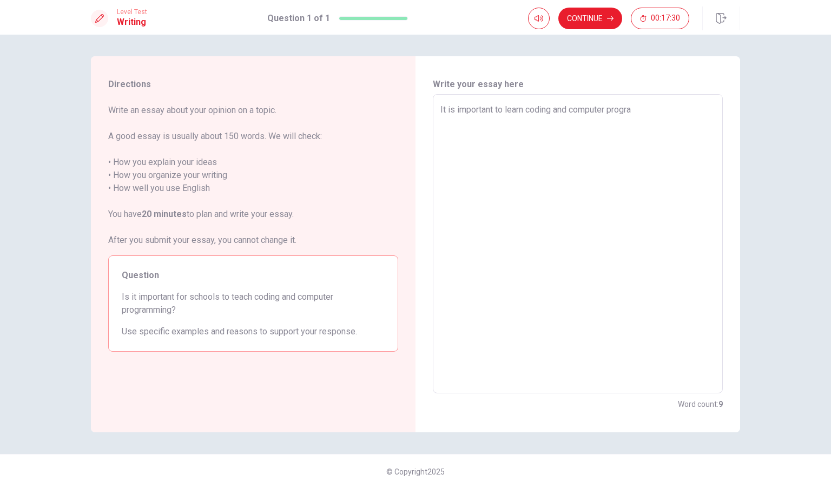
type textarea "It is important to learn coding and computer program"
type textarea "x"
type textarea "It is important to learn coding and computer programm"
type textarea "x"
type textarea "It is important to learn coding and computer programmi"
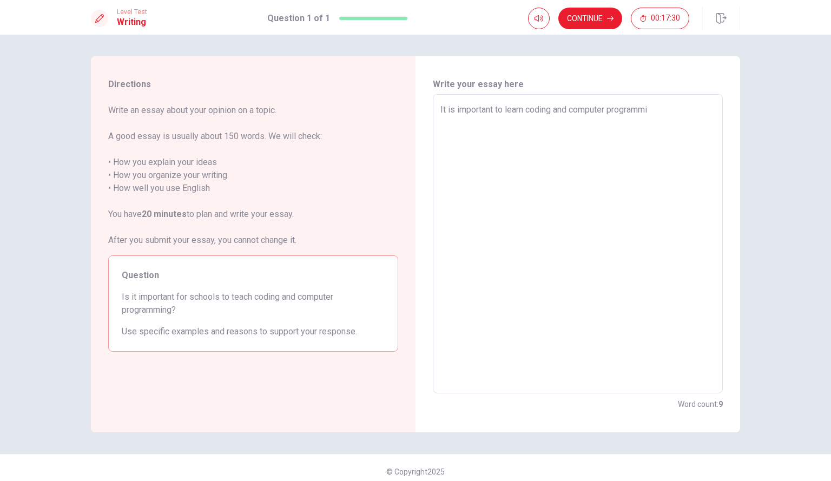
type textarea "x"
type textarea "It is important to learn coding and computer programmin"
type textarea "x"
type textarea "It is important to learn coding and computer programming"
type textarea "x"
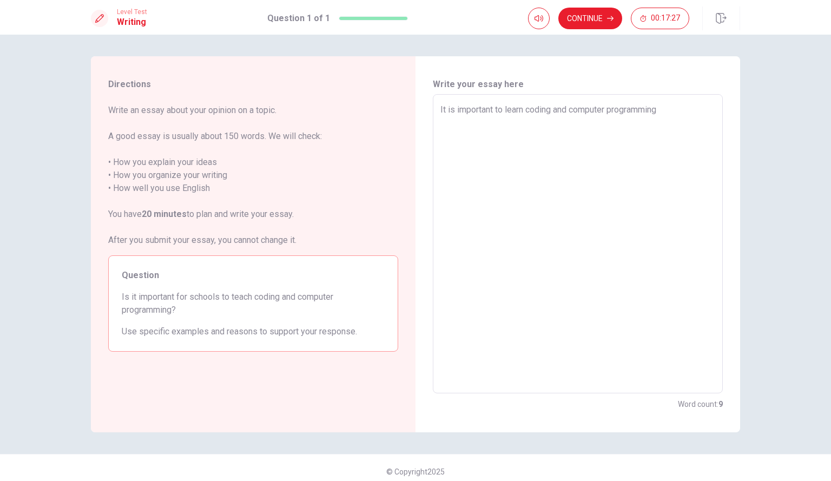
type textarea "It is important to learn coding and computer programming."
type textarea "x"
type textarea "It is important to learn coding and computer programming."
type textarea "x"
type textarea "It is important to learn coding and computer programming. B"
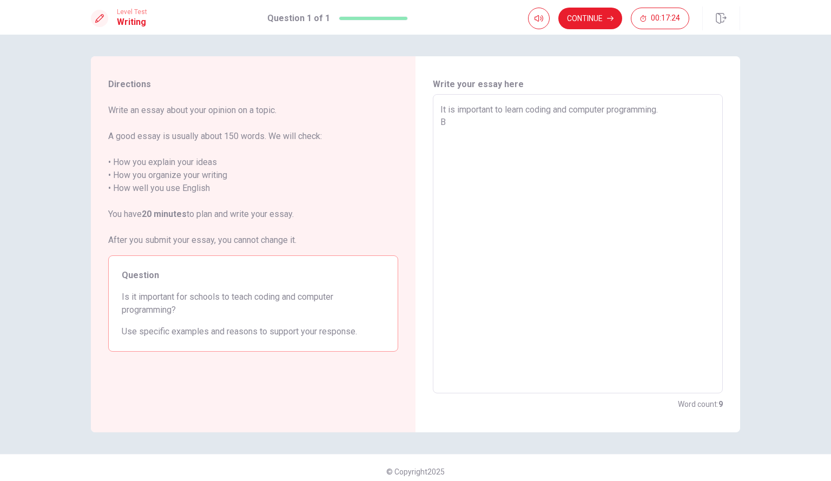
type textarea "x"
type textarea "It is important to learn coding and computer programming. Bu"
type textarea "x"
type textarea "It is important to learn coding and computer programming. But"
type textarea "x"
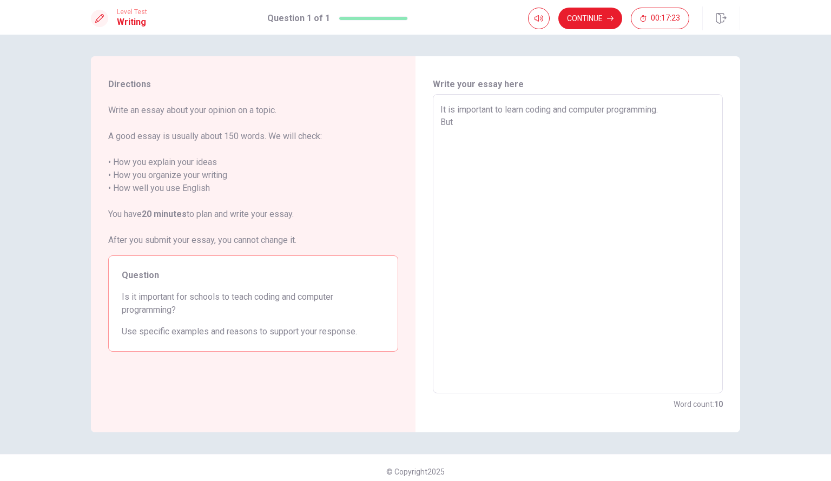
type textarea "It is important to learn coding and computer programming. But"
type textarea "x"
type textarea "It is important to learn coding and computer programming. But"
type textarea "x"
type textarea "It is important to learn coding and computer programming. Bu"
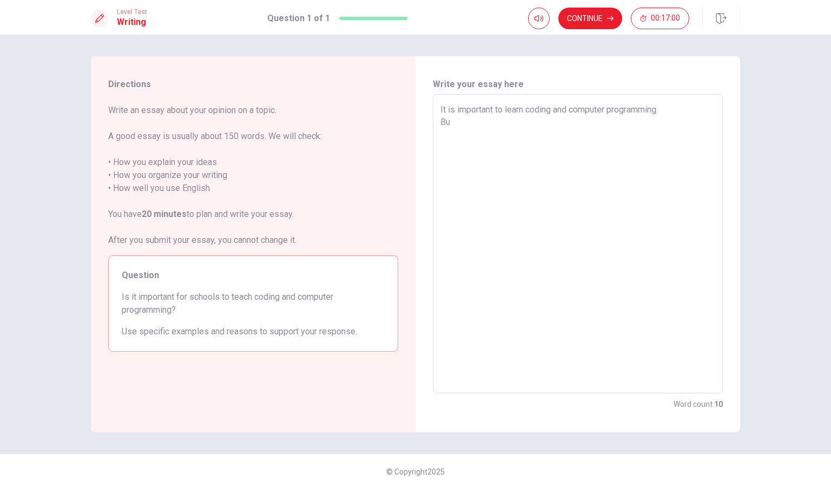
type textarea "x"
click at [477, 121] on textarea "It is important to learn coding and computer programming. Of cource, All you ha…" at bounding box center [578, 243] width 275 height 281
click at [578, 129] on textarea "It is important to learn coding and computer programming. Of cource, although a…" at bounding box center [578, 243] width 275 height 281
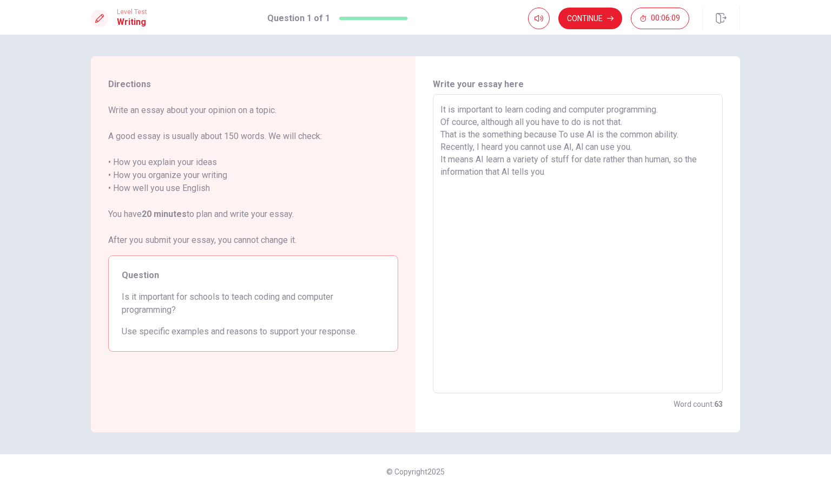
click at [689, 160] on textarea "It is important to learn coding and computer programming. Of cource, although a…" at bounding box center [578, 243] width 275 height 281
click at [657, 174] on textarea "It is important to learn coding and computer programming. Of cource, although a…" at bounding box center [578, 243] width 275 height 281
click at [451, 172] on textarea "It is important to learn coding and computer programming. Of cource, although a…" at bounding box center [578, 243] width 275 height 281
click at [621, 169] on textarea "It is important to learn coding and computer programming. Of cource, although a…" at bounding box center [578, 243] width 275 height 281
click at [641, 174] on textarea "It is important to learn coding and computer programming. Of cource, although a…" at bounding box center [578, 243] width 275 height 281
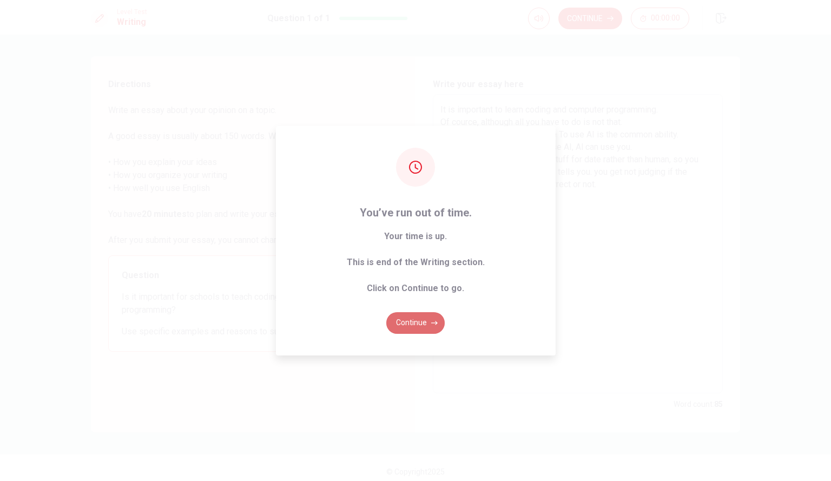
click at [424, 323] on button "Continue" at bounding box center [415, 323] width 58 height 22
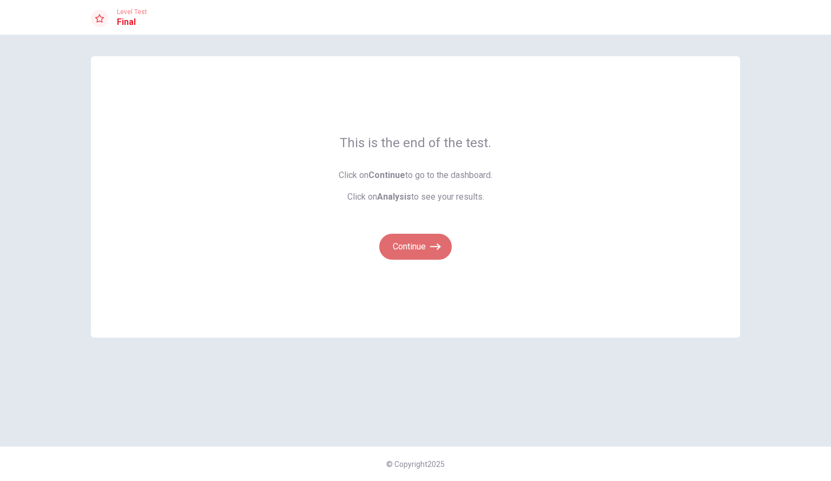
click at [417, 236] on button "Continue" at bounding box center [415, 247] width 73 height 26
